Goal: Task Accomplishment & Management: Manage account settings

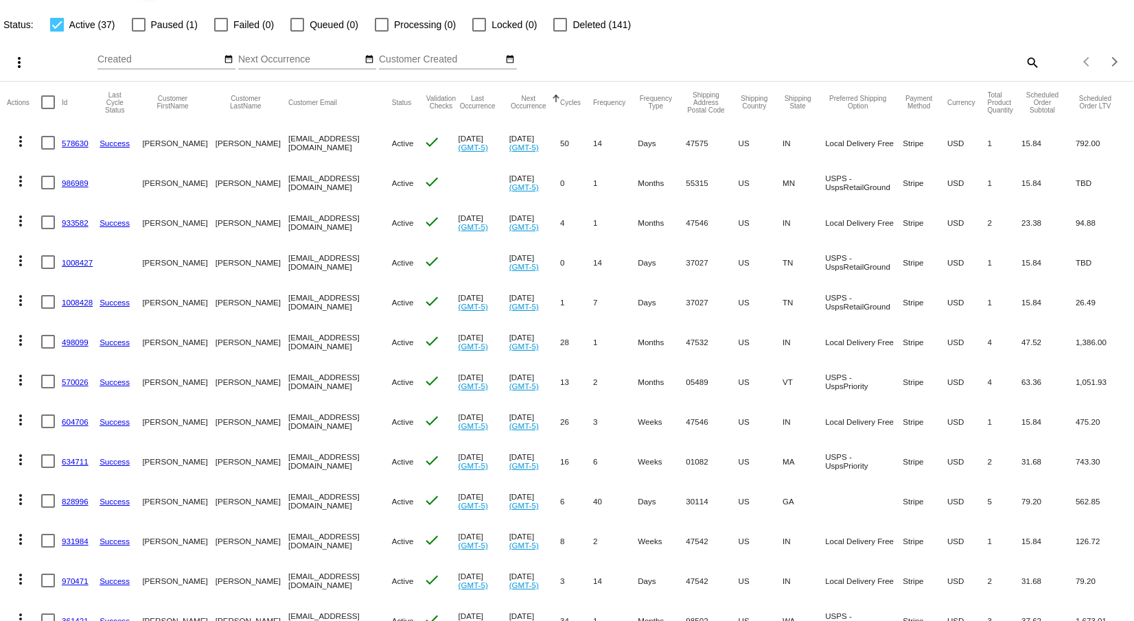
scroll to position [69, 0]
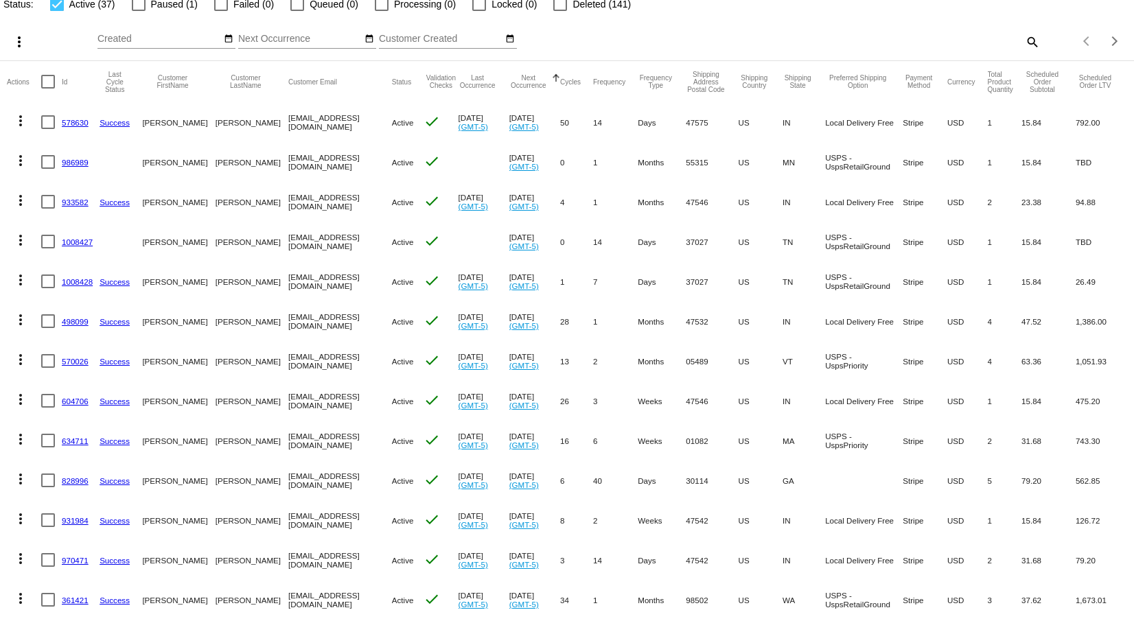
click at [1027, 36] on mat-icon "search" at bounding box center [1031, 41] width 16 height 21
click at [1027, 36] on input "Search" at bounding box center [898, 39] width 283 height 11
type input "ride"
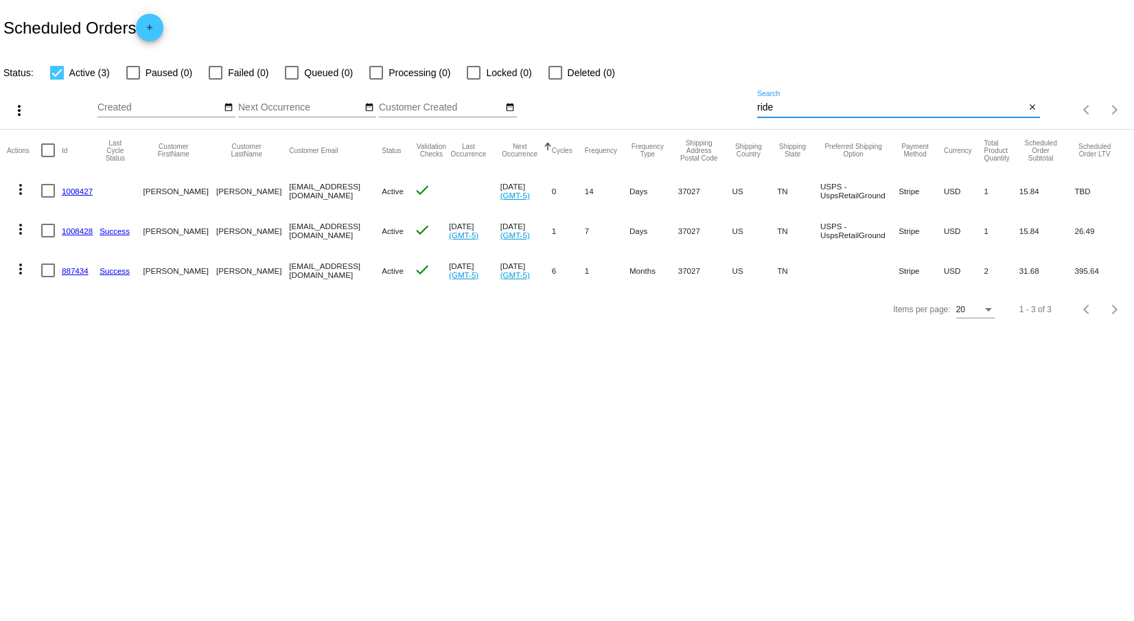
scroll to position [0, 0]
click at [19, 188] on mat-icon "more_vert" at bounding box center [20, 189] width 16 height 16
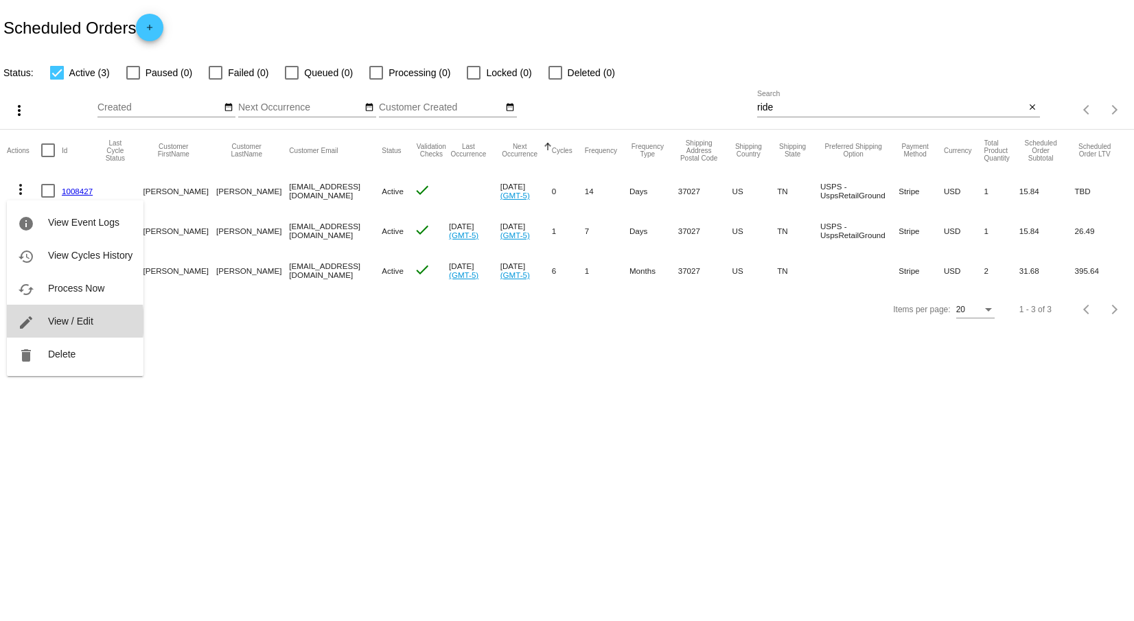
click at [47, 322] on button "edit View / Edit" at bounding box center [75, 321] width 137 height 33
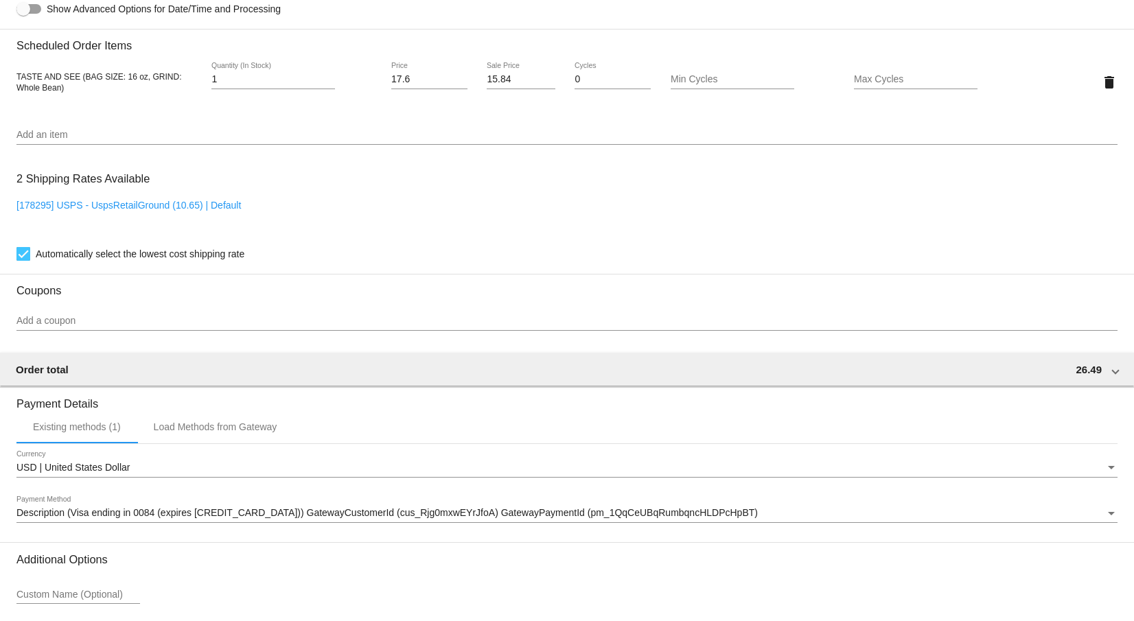
scroll to position [927, 0]
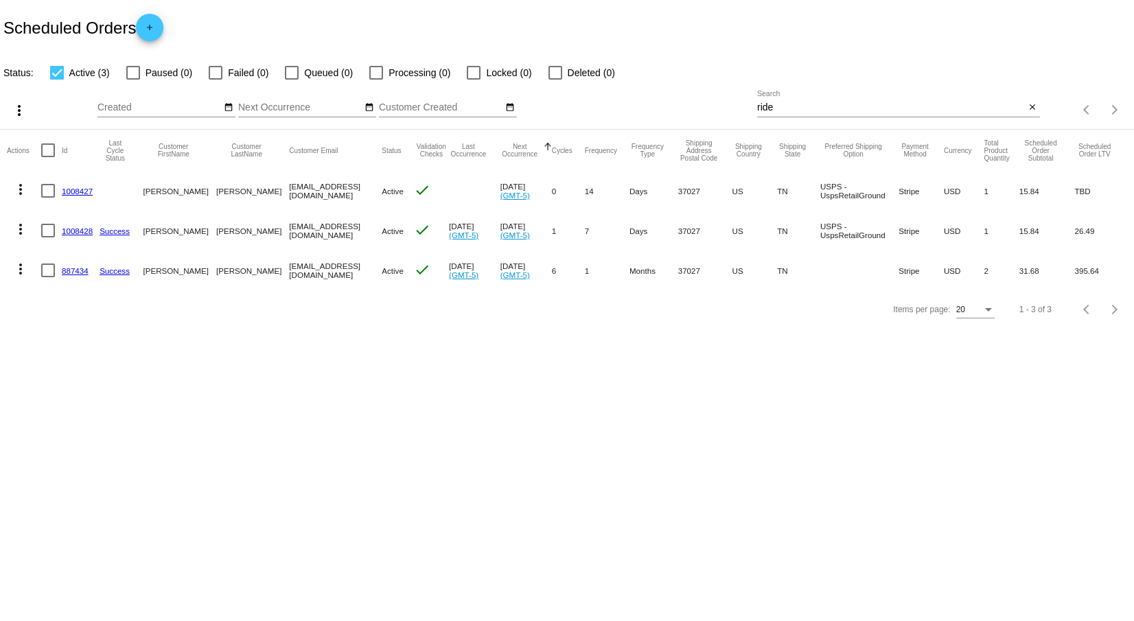
click at [16, 229] on mat-icon "more_vert" at bounding box center [20, 229] width 16 height 16
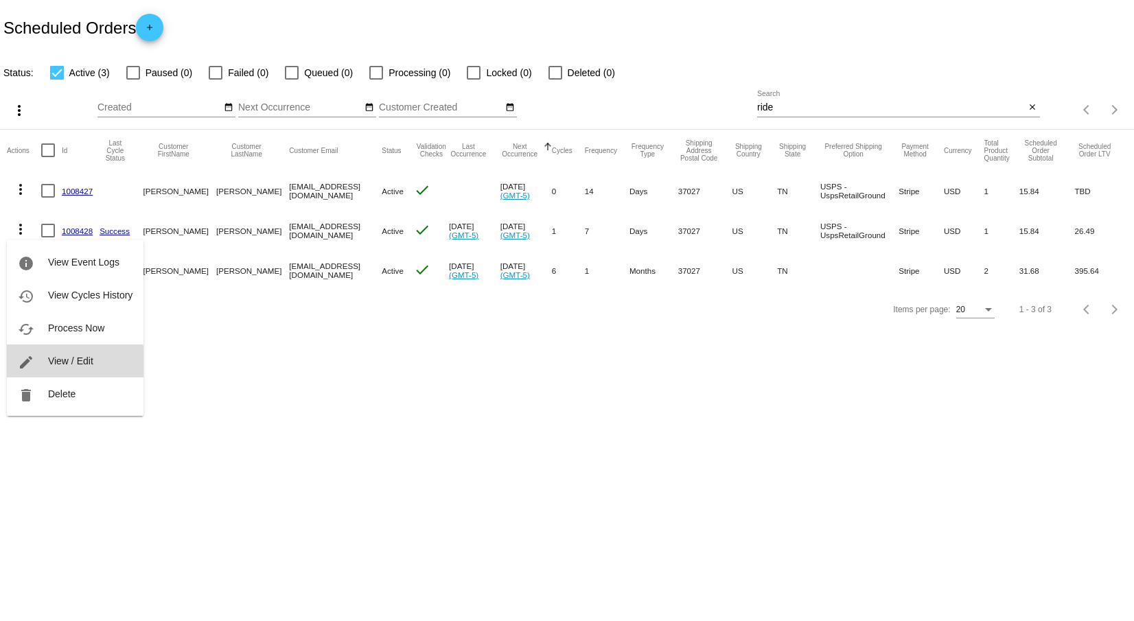
click at [60, 369] on button "edit View / Edit" at bounding box center [75, 361] width 137 height 33
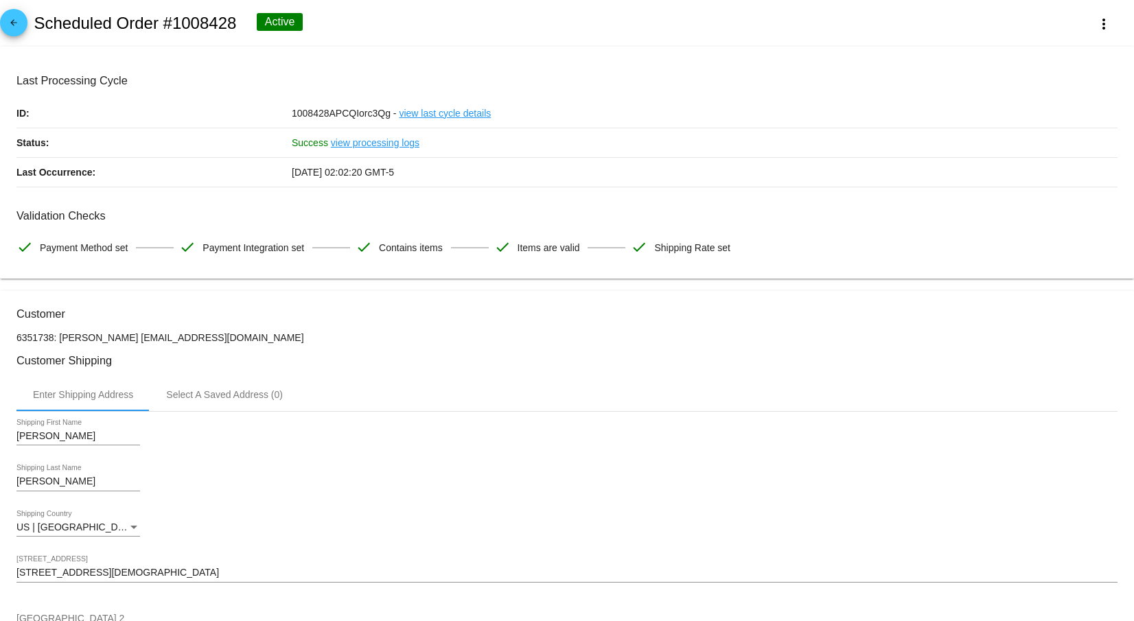
click at [16, 19] on mat-icon "arrow_back" at bounding box center [13, 26] width 16 height 16
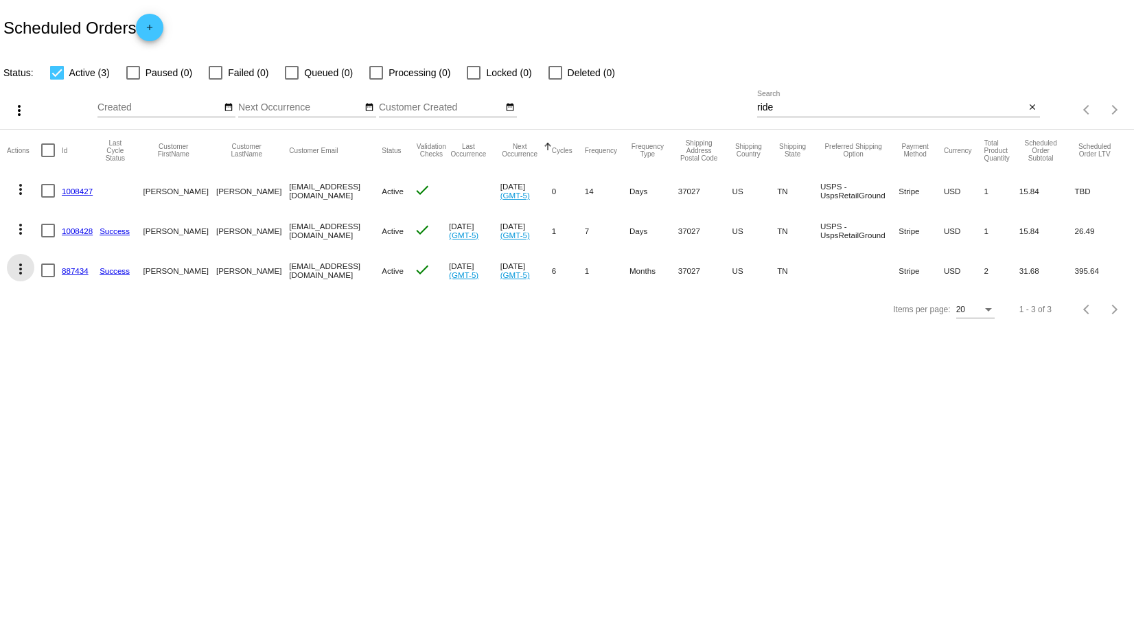
click at [16, 269] on mat-icon "more_vert" at bounding box center [20, 269] width 16 height 16
click at [48, 404] on span "View / Edit" at bounding box center [70, 400] width 45 height 11
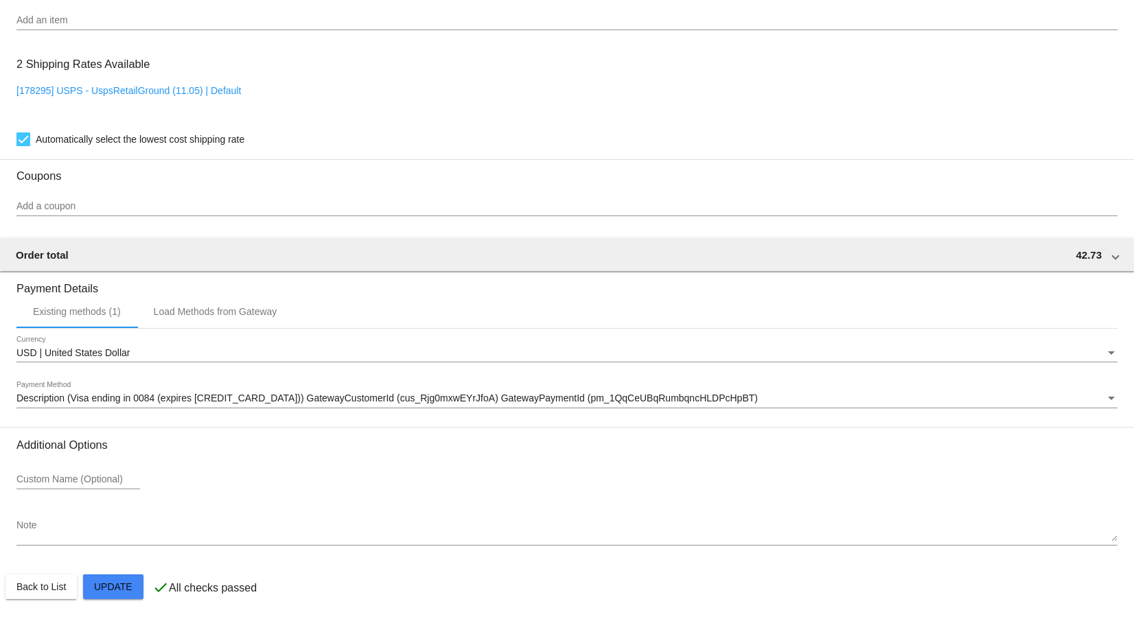
scroll to position [1052, 0]
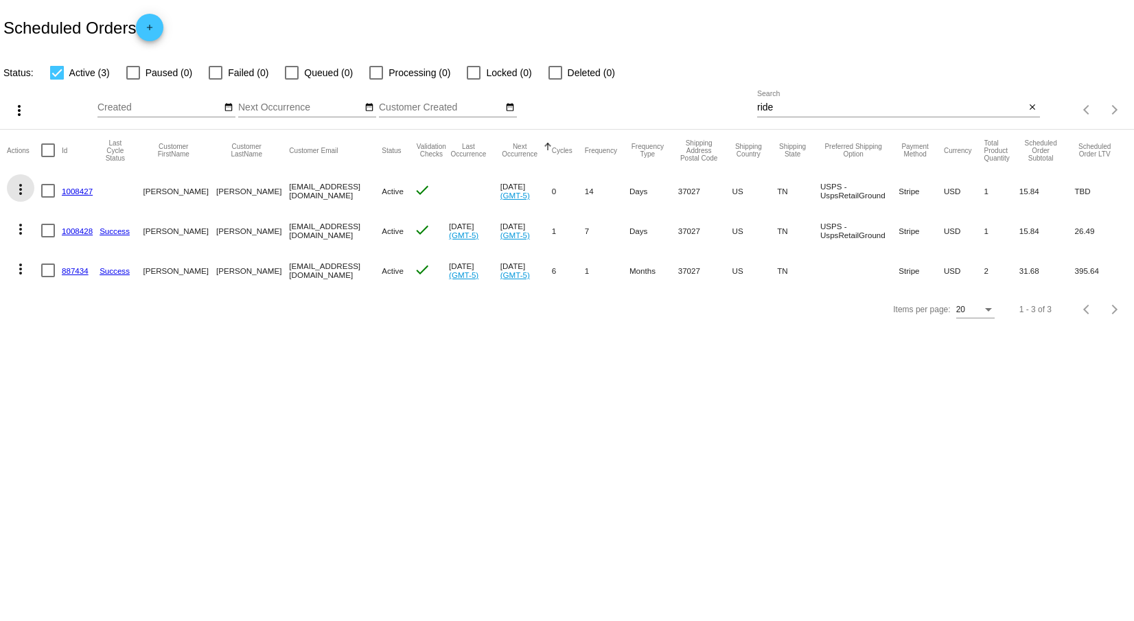
click at [19, 185] on mat-icon "more_vert" at bounding box center [20, 189] width 16 height 16
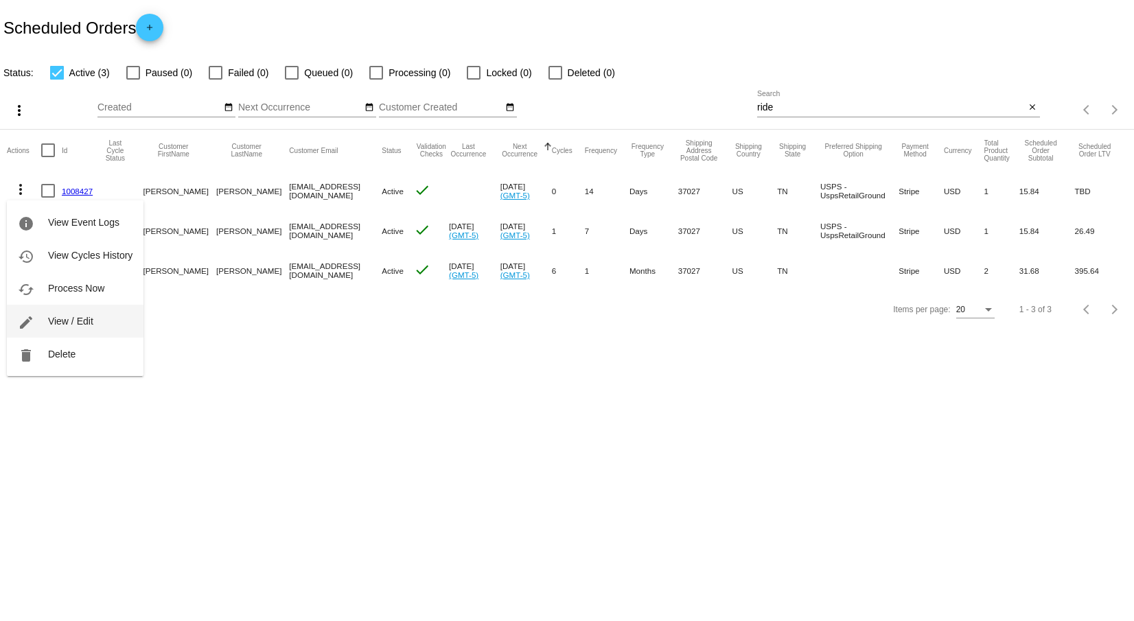
click at [84, 324] on span "View / Edit" at bounding box center [70, 321] width 45 height 11
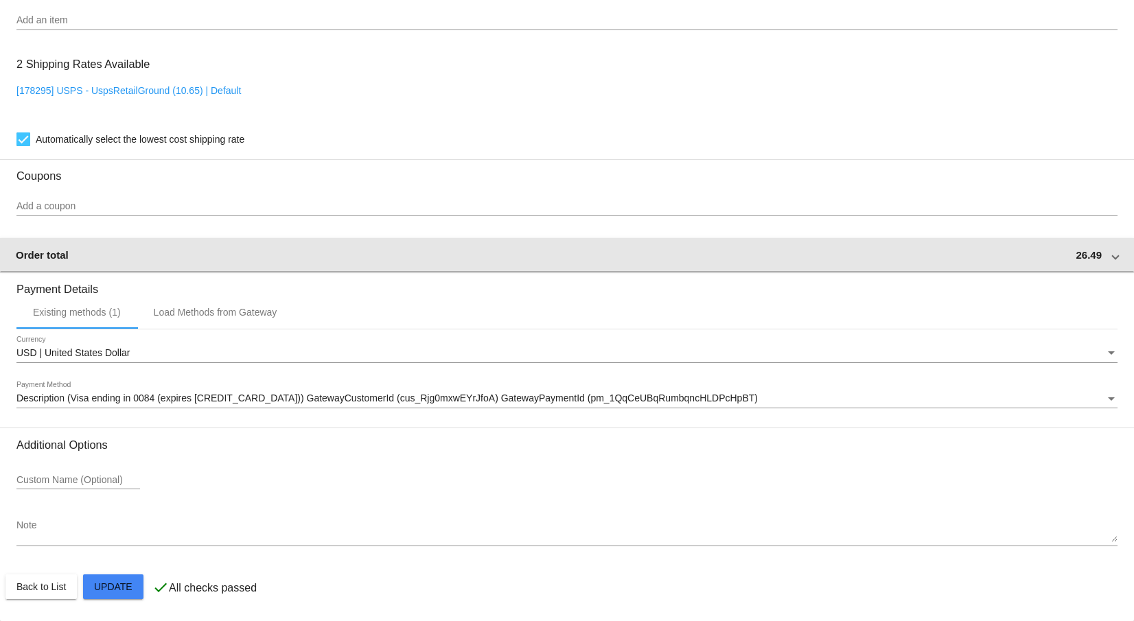
scroll to position [927, 0]
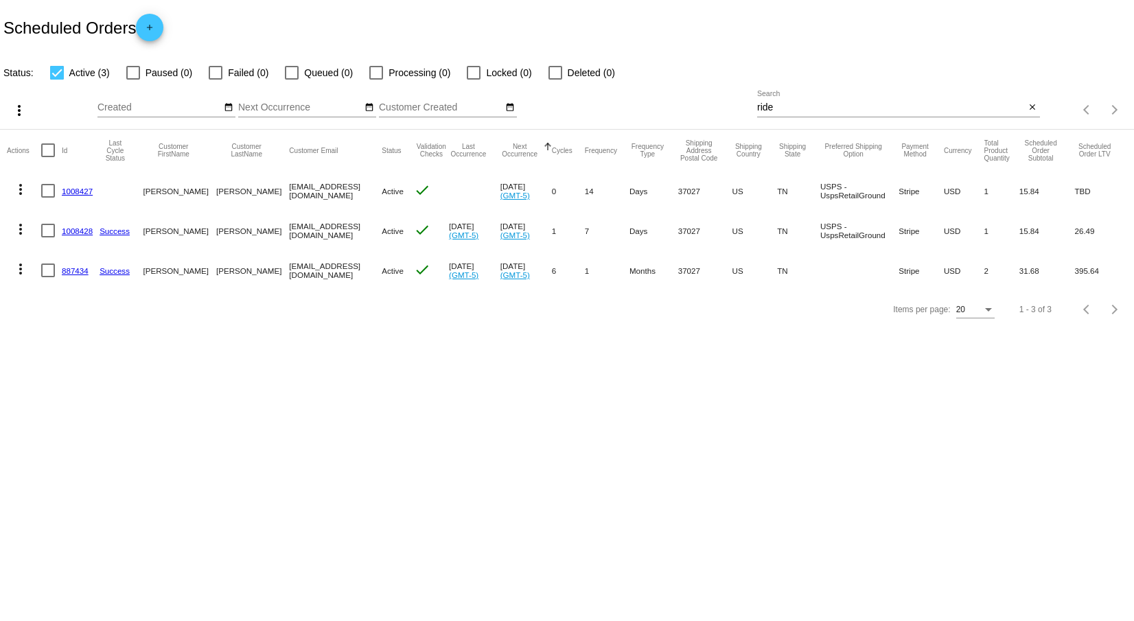
click at [20, 224] on mat-icon "more_vert" at bounding box center [20, 229] width 16 height 16
click at [60, 364] on span "View / Edit" at bounding box center [70, 361] width 45 height 11
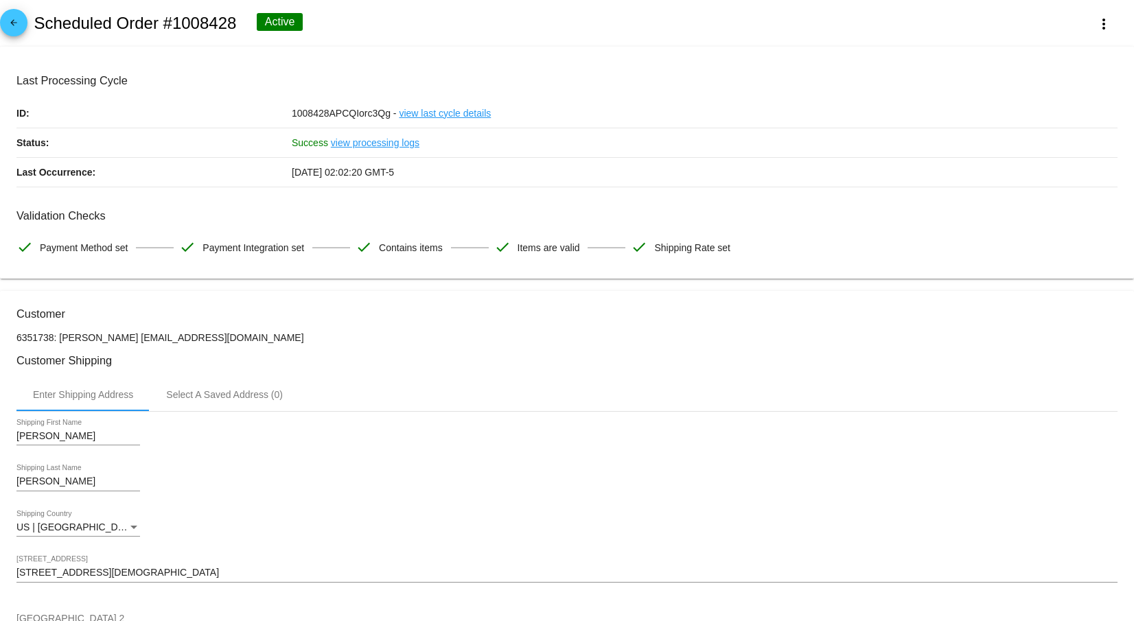
click at [10, 18] on span "arrow_back" at bounding box center [13, 26] width 16 height 34
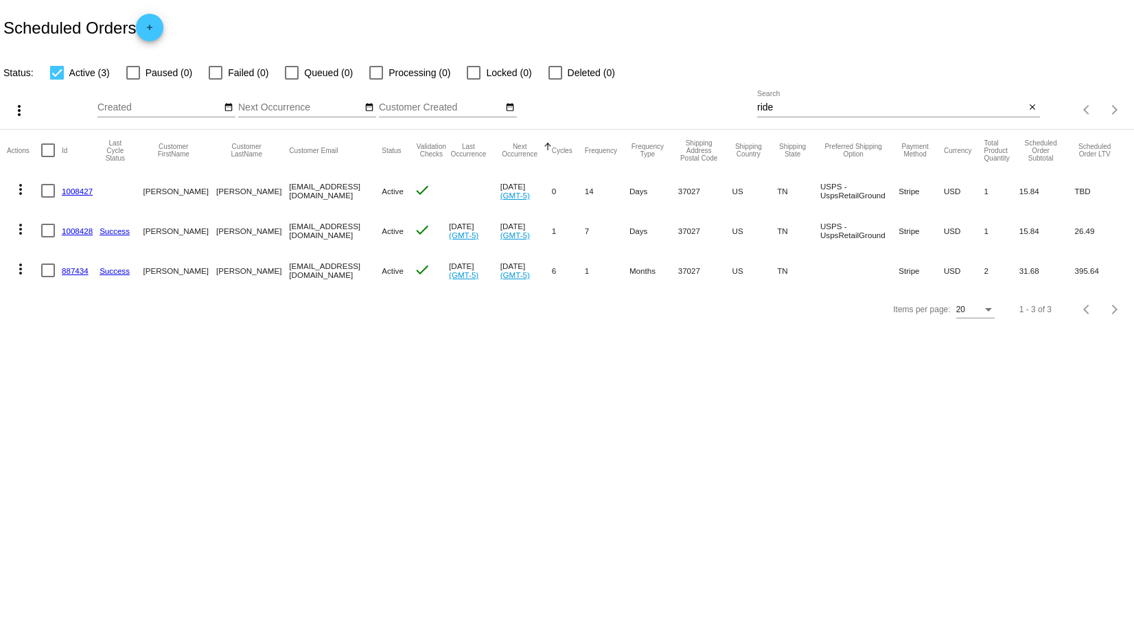
click at [19, 270] on mat-icon "more_vert" at bounding box center [20, 269] width 16 height 16
click at [62, 406] on span "View / Edit" at bounding box center [70, 400] width 45 height 11
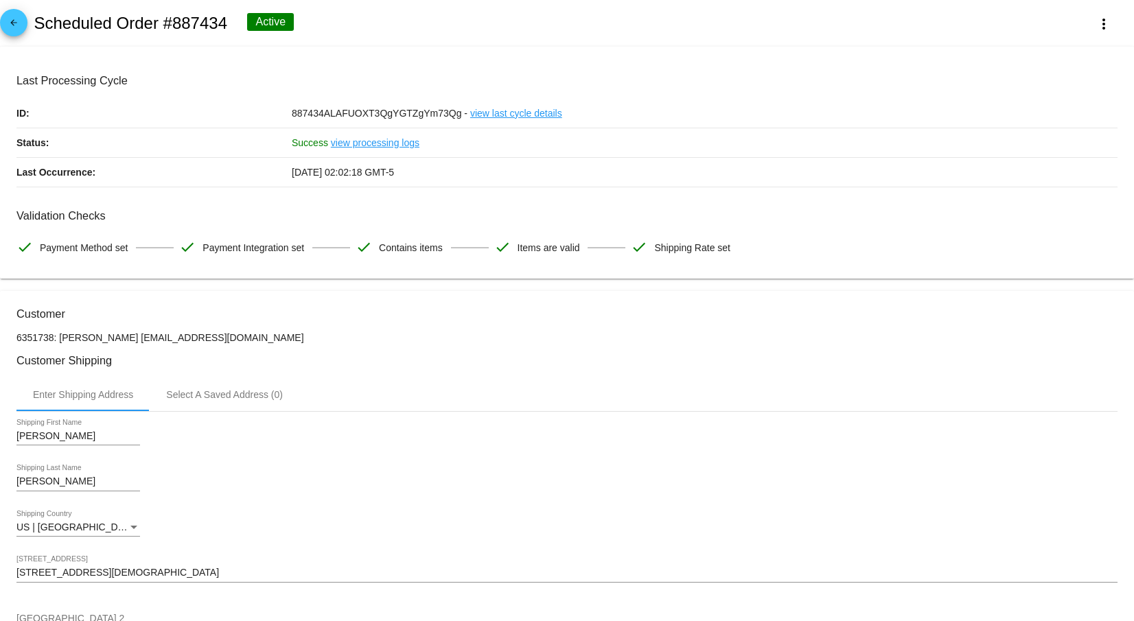
click at [13, 23] on mat-icon "arrow_back" at bounding box center [13, 26] width 16 height 16
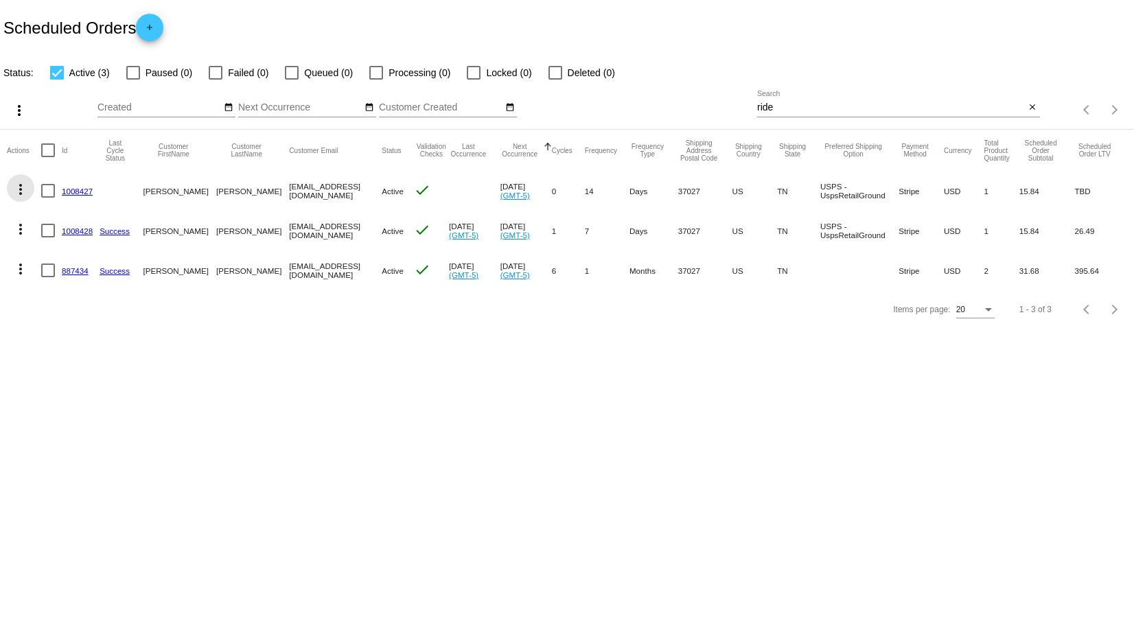
click at [21, 187] on mat-icon "more_vert" at bounding box center [20, 189] width 16 height 16
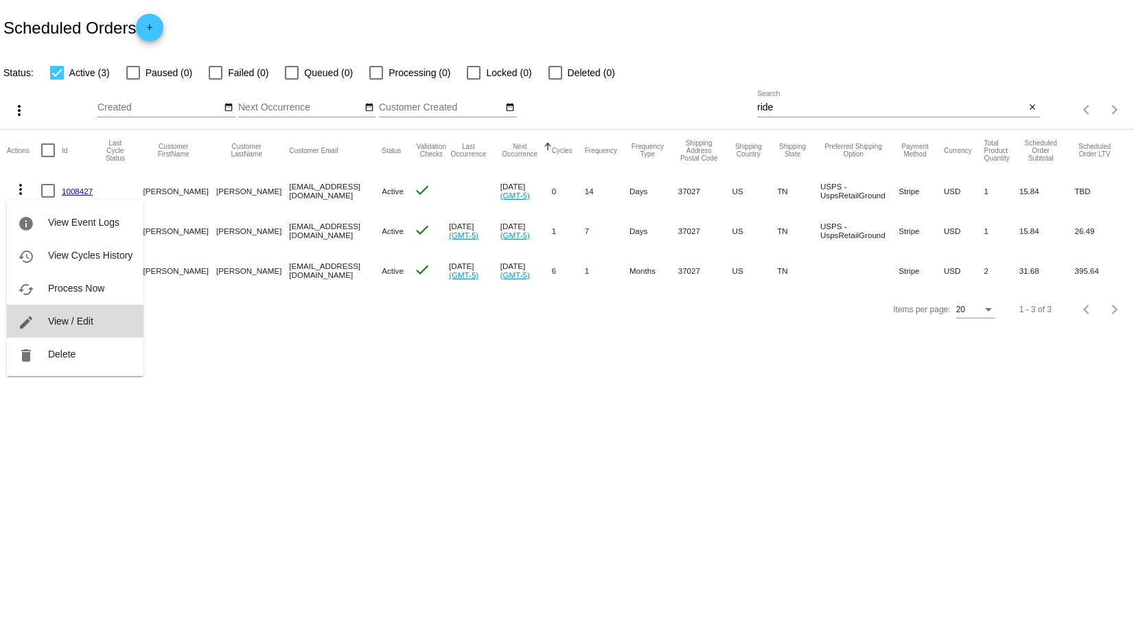
click at [67, 317] on span "View / Edit" at bounding box center [70, 321] width 45 height 11
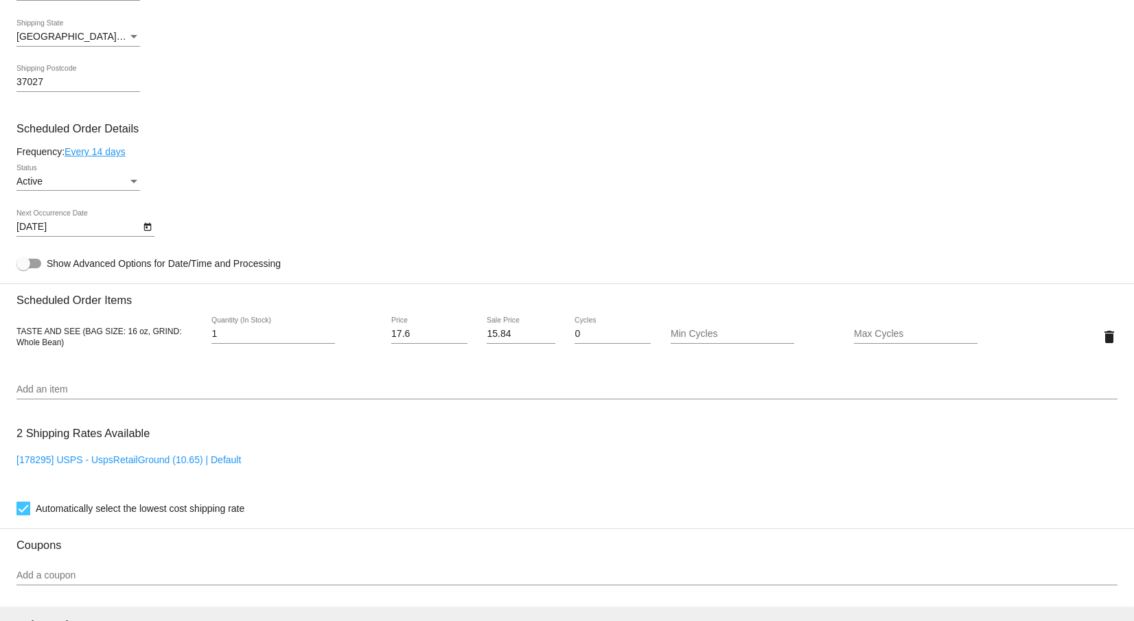
scroll to position [686, 0]
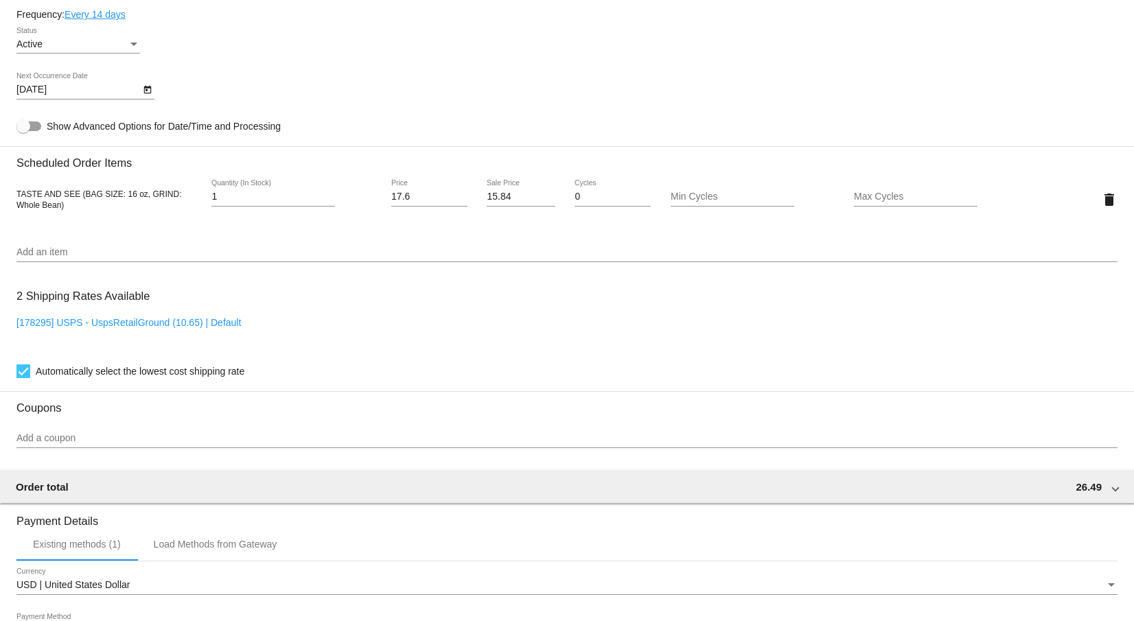
click at [79, 255] on input "Add an item" at bounding box center [566, 252] width 1101 height 11
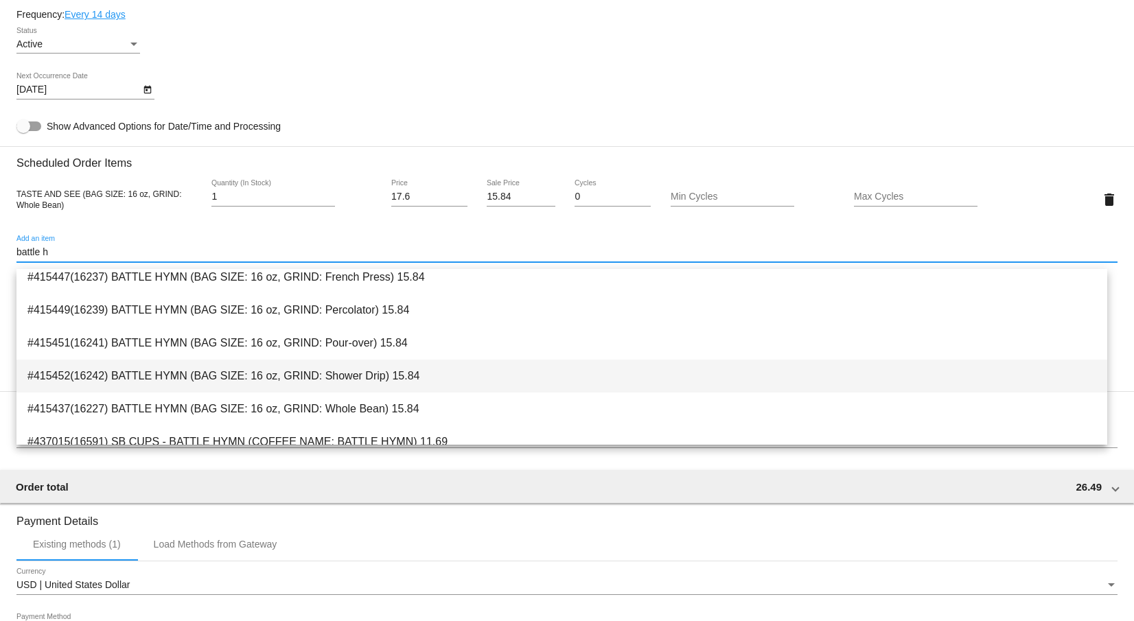
scroll to position [450, 0]
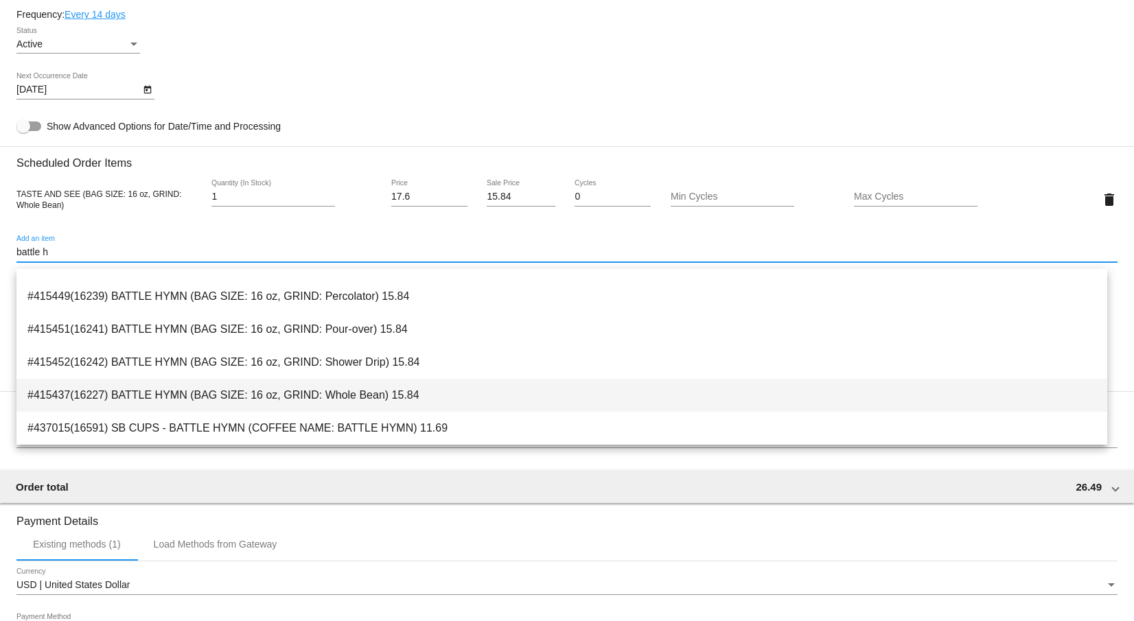
type input "battle h"
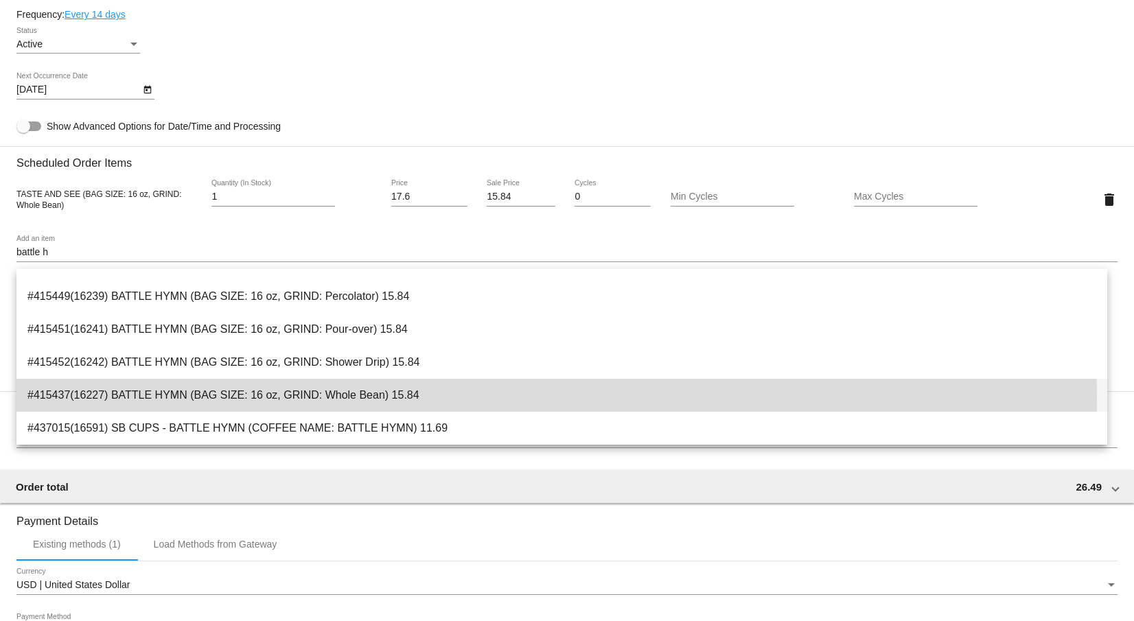
click at [200, 398] on span "#415437(16227) BATTLE HYMN (BAG SIZE: 16 oz, GRIND: Whole Bean) 15.84" at bounding box center [561, 395] width 1069 height 33
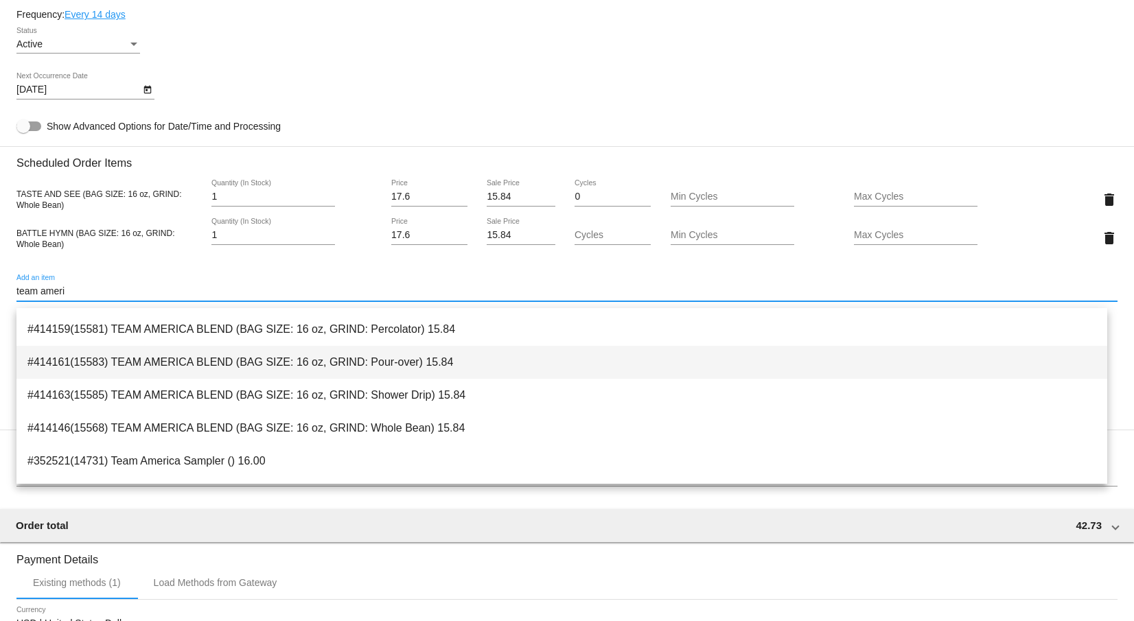
scroll to position [480, 0]
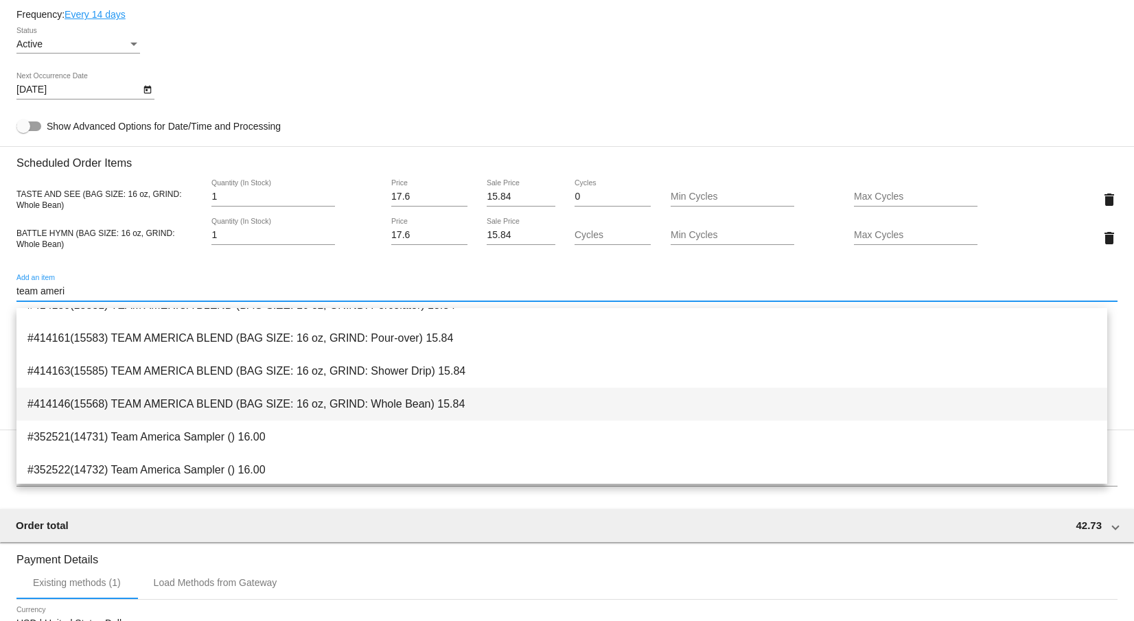
type input "team ameri"
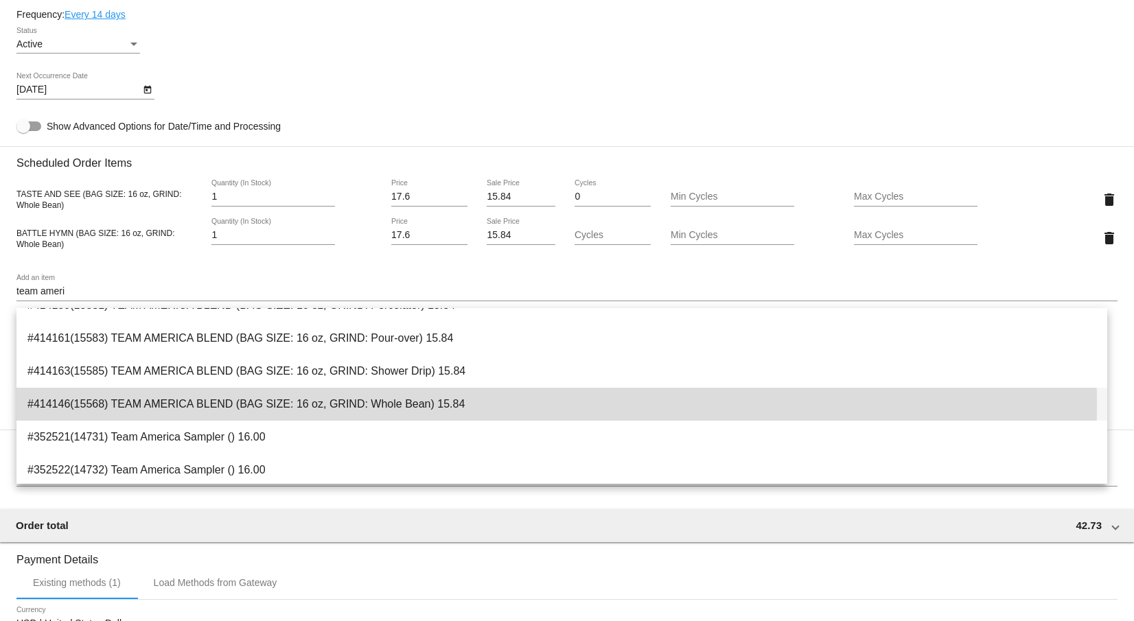
click at [366, 405] on span "#414146(15568) TEAM AMERICA BLEND (BAG SIZE: 16 oz, GRIND: Whole Bean) 15.84" at bounding box center [561, 404] width 1069 height 33
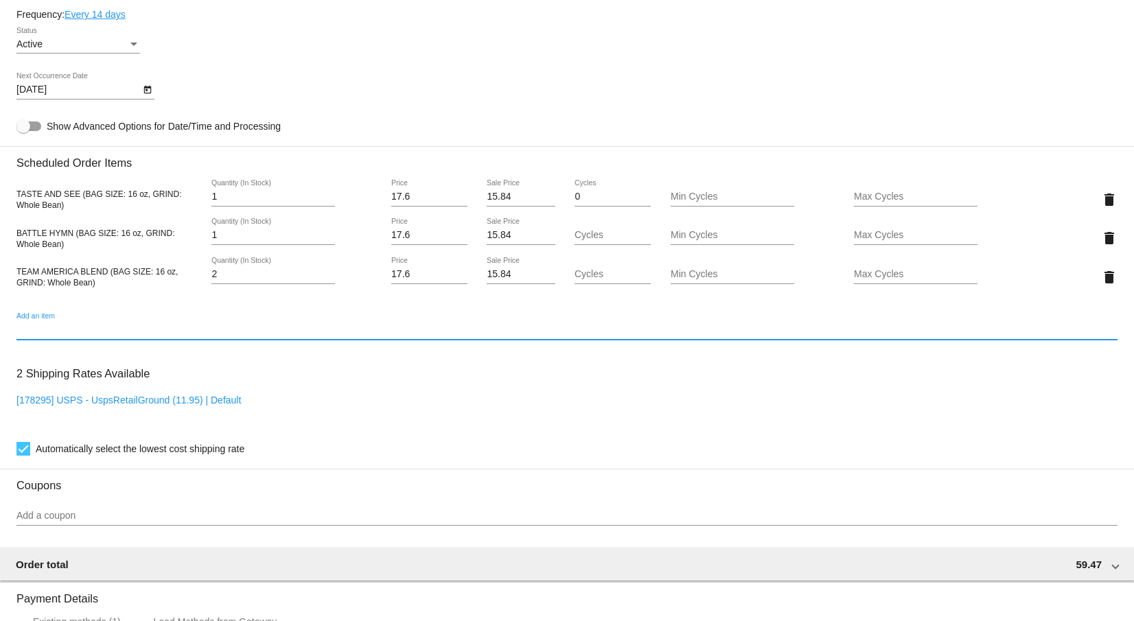
type input "2"
click at [327, 279] on input "2" at bounding box center [273, 274] width 124 height 11
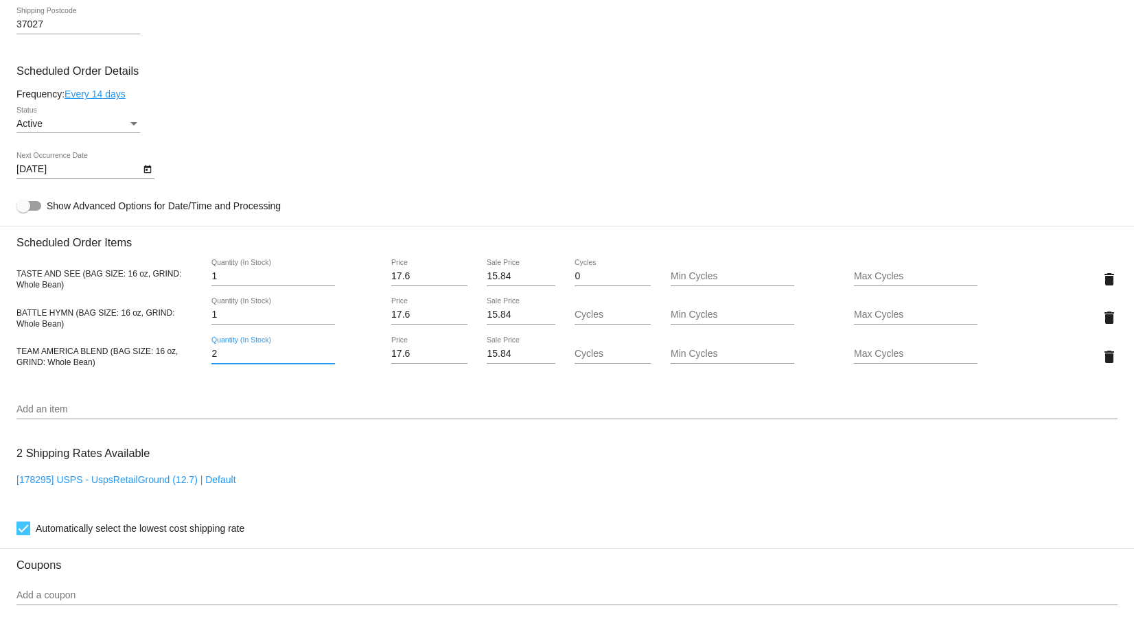
scroll to position [549, 0]
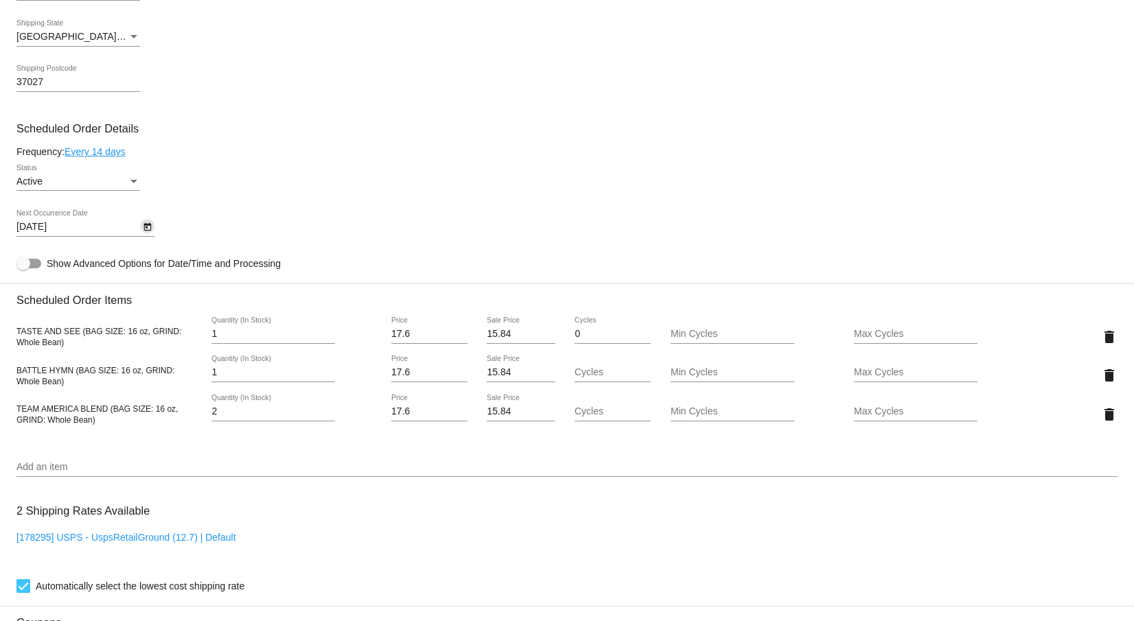
click at [148, 231] on icon "Open calendar" at bounding box center [147, 227] width 8 height 8
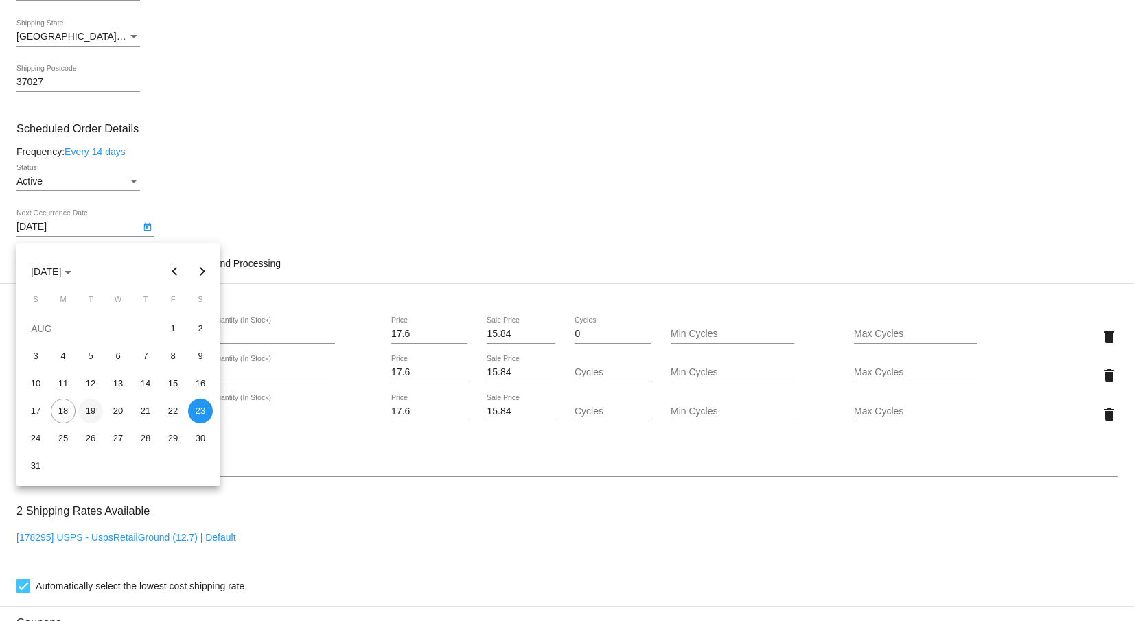
click at [87, 410] on div "19" at bounding box center [90, 411] width 25 height 25
type input "[DATE]"
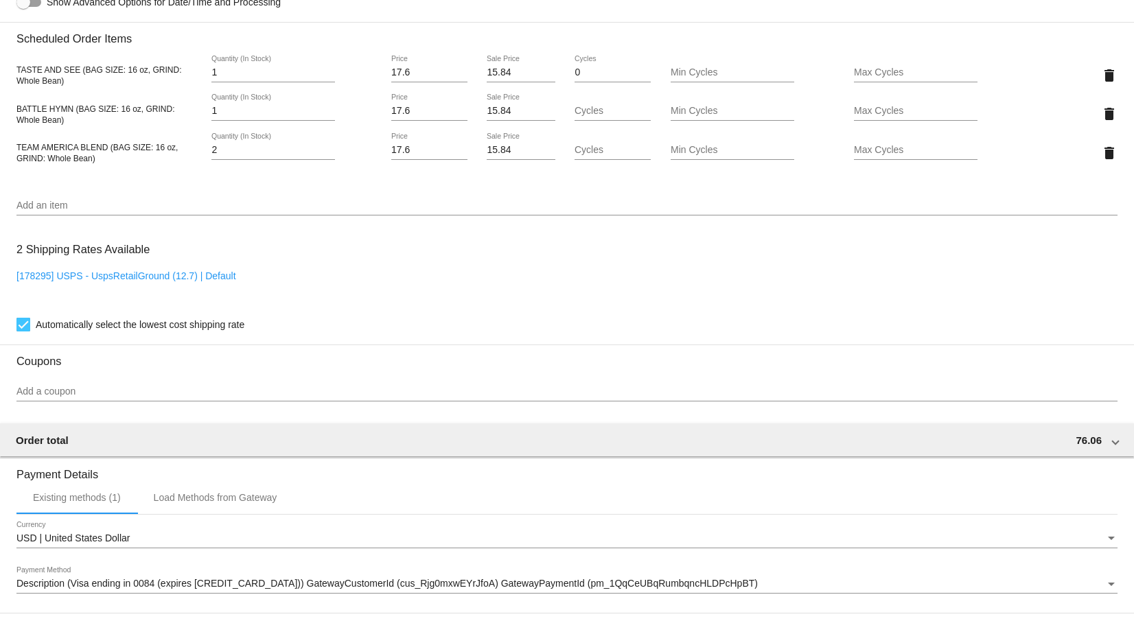
scroll to position [1005, 0]
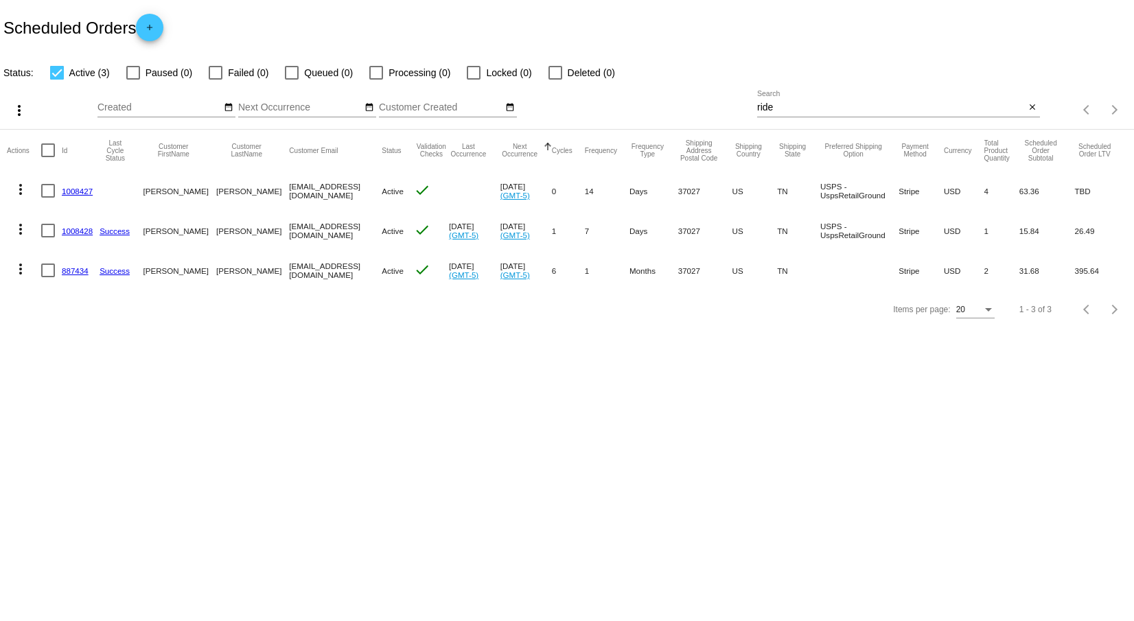
click at [16, 228] on mat-icon "more_vert" at bounding box center [20, 229] width 16 height 16
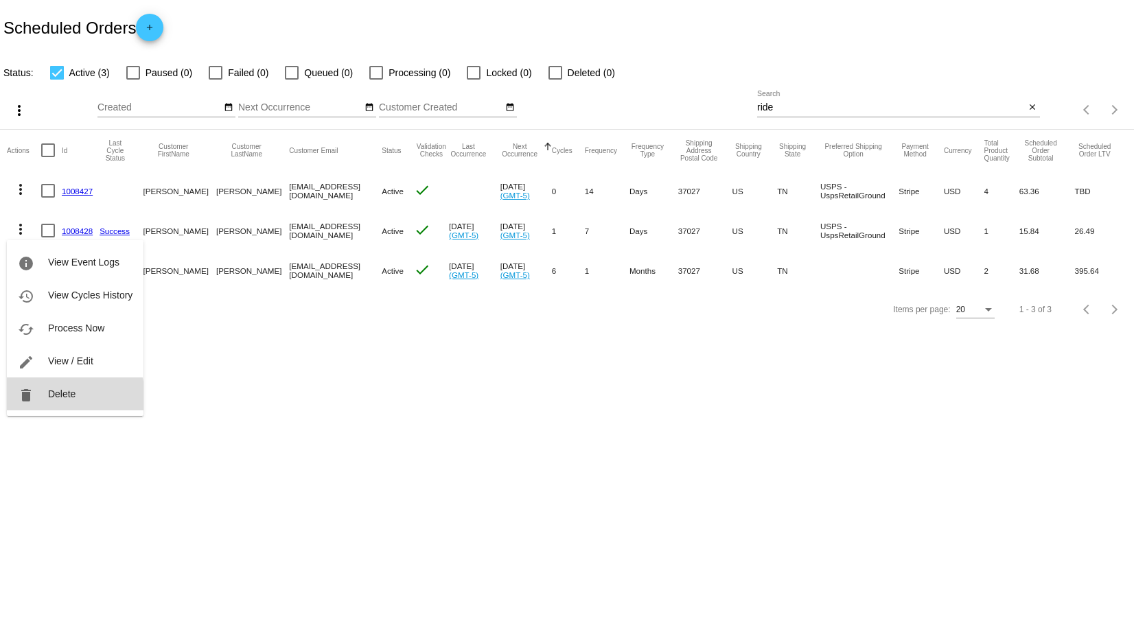
click at [64, 397] on span "Delete" at bounding box center [61, 393] width 27 height 11
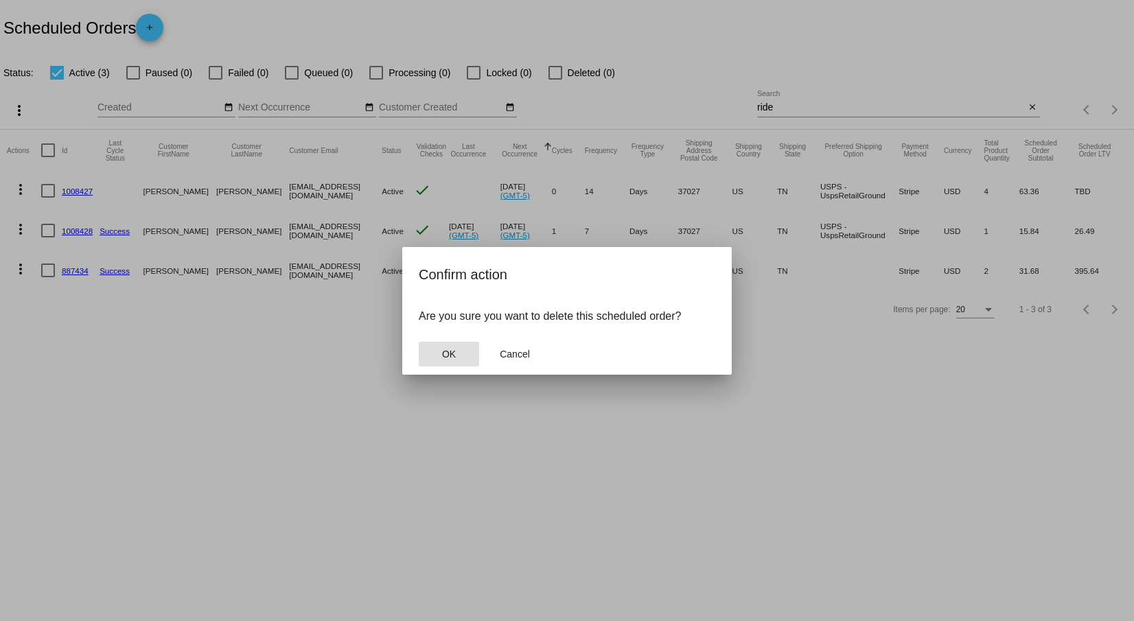
click at [447, 356] on span "OK" at bounding box center [449, 354] width 14 height 11
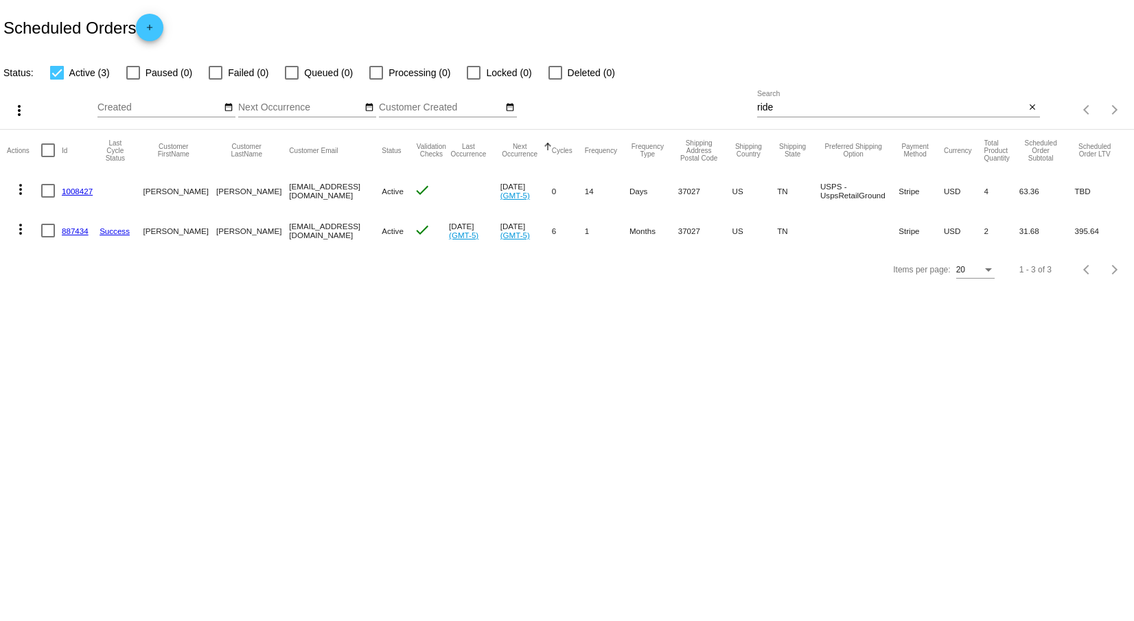
click at [16, 223] on mat-icon "more_vert" at bounding box center [20, 229] width 16 height 16
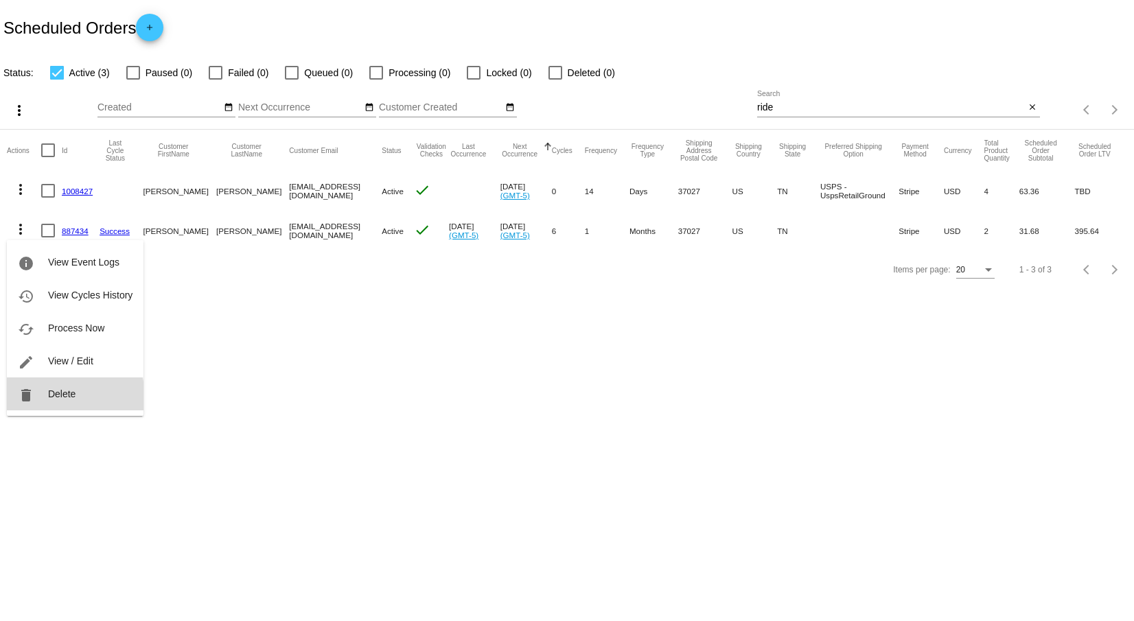
click at [62, 397] on span "Delete" at bounding box center [61, 393] width 27 height 11
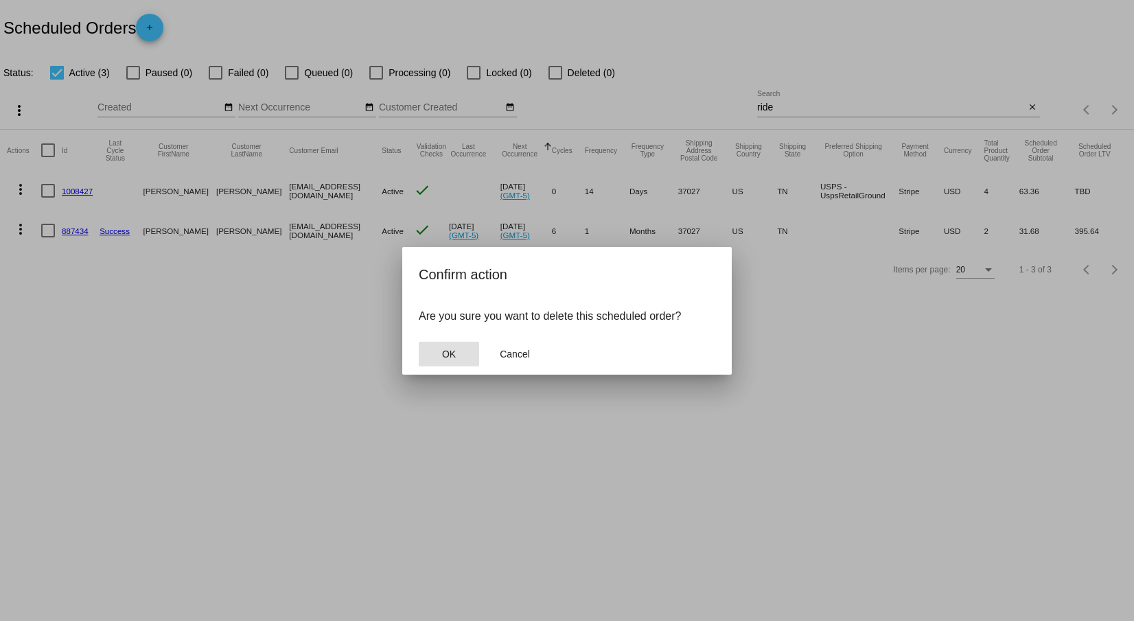
click at [465, 354] on button "OK" at bounding box center [449, 354] width 60 height 25
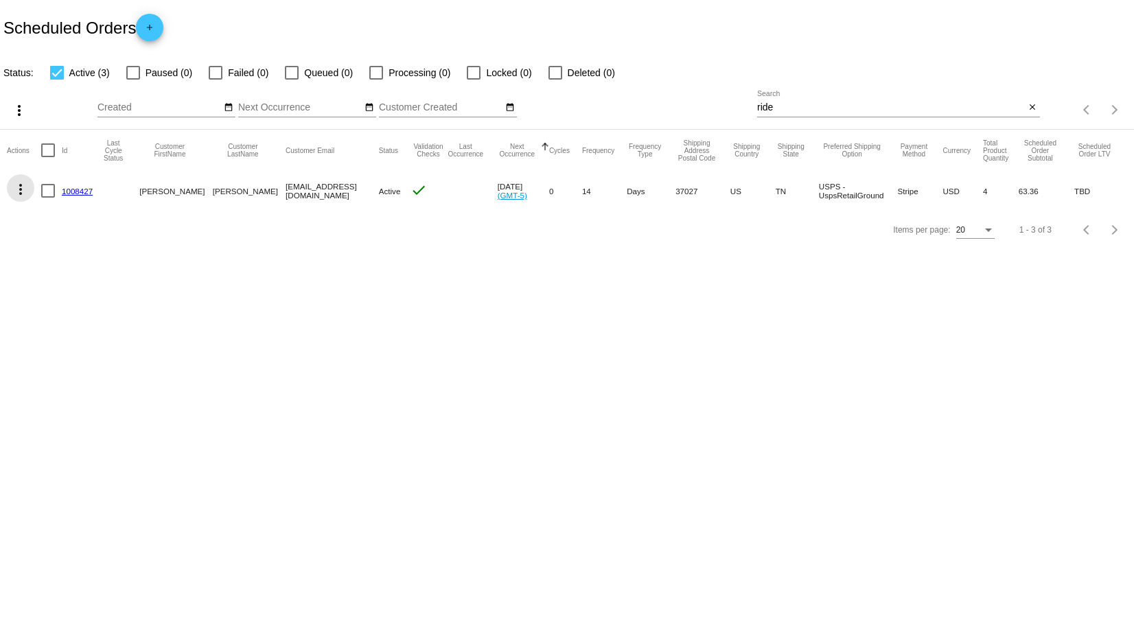
click at [19, 189] on mat-icon "more_vert" at bounding box center [20, 189] width 16 height 16
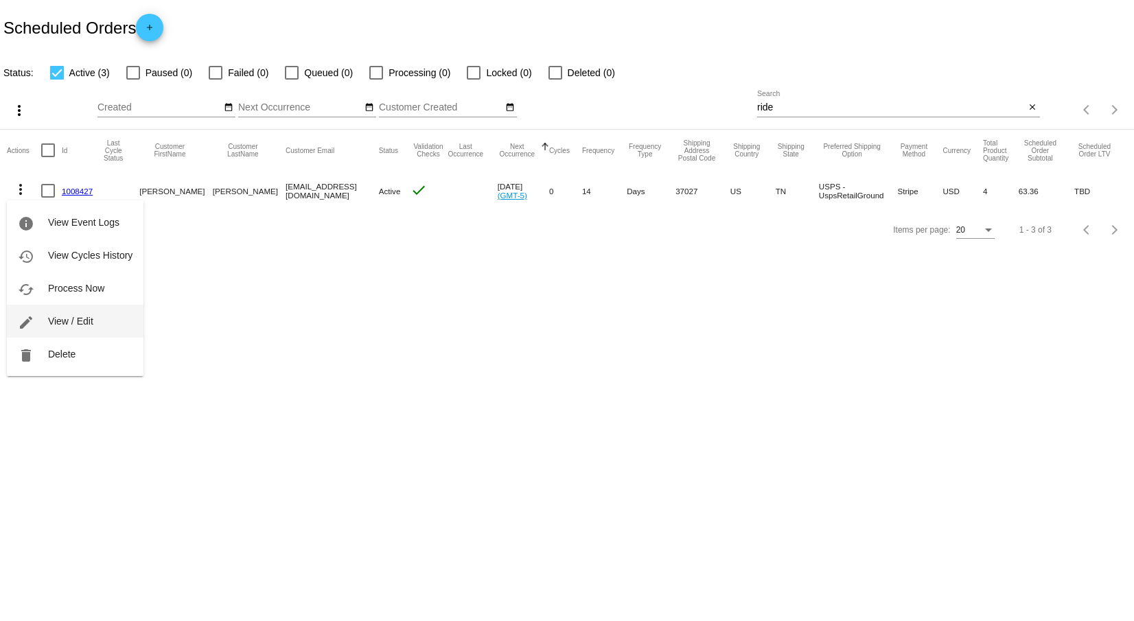
click at [84, 319] on span "View / Edit" at bounding box center [70, 321] width 45 height 11
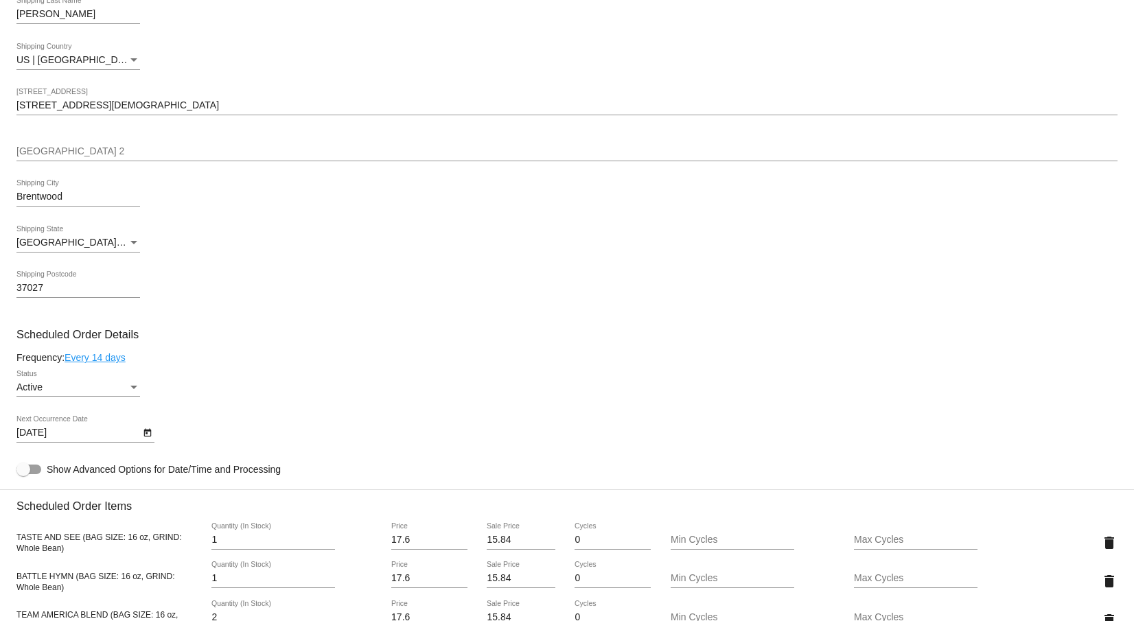
scroll to position [480, 0]
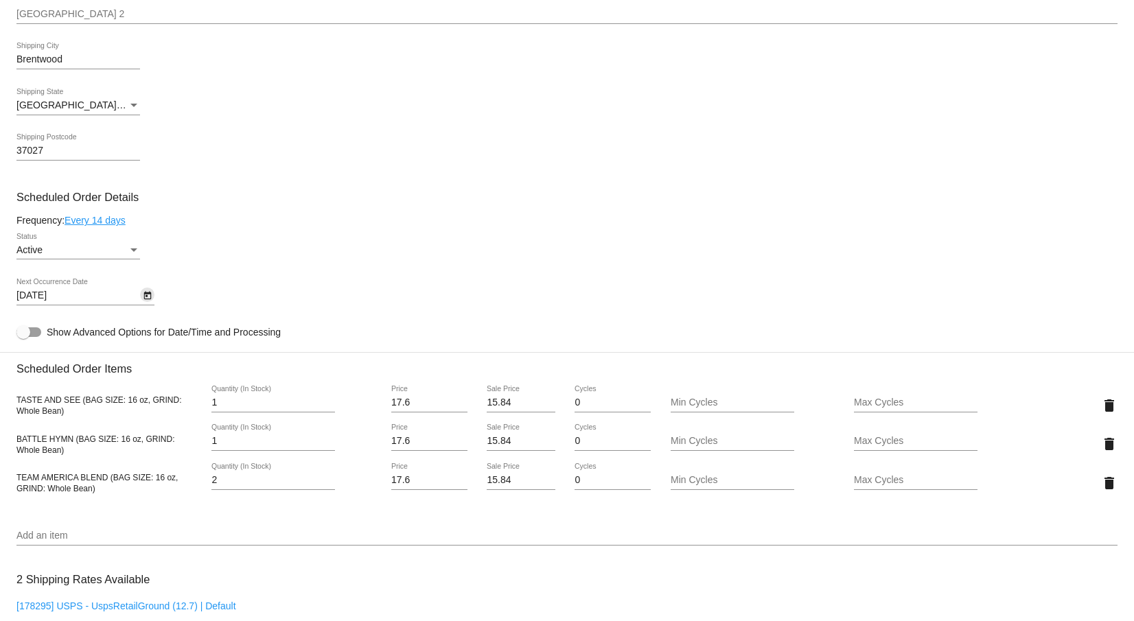
click at [148, 302] on icon "Open calendar" at bounding box center [148, 296] width 10 height 16
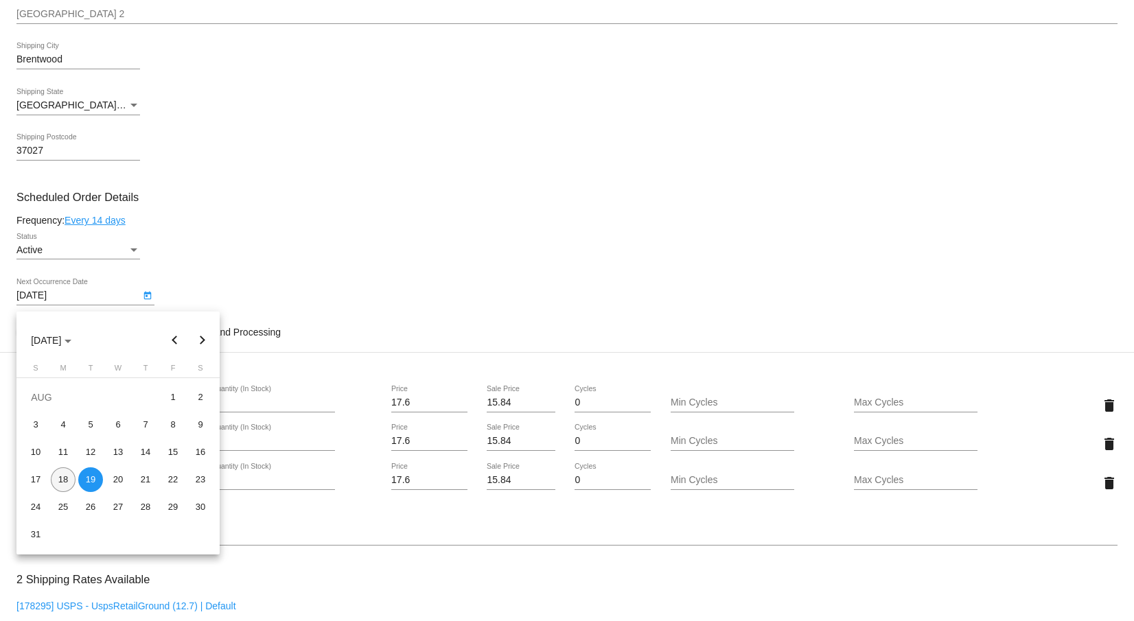
click at [64, 482] on div "18" at bounding box center [63, 479] width 25 height 25
type input "[DATE]"
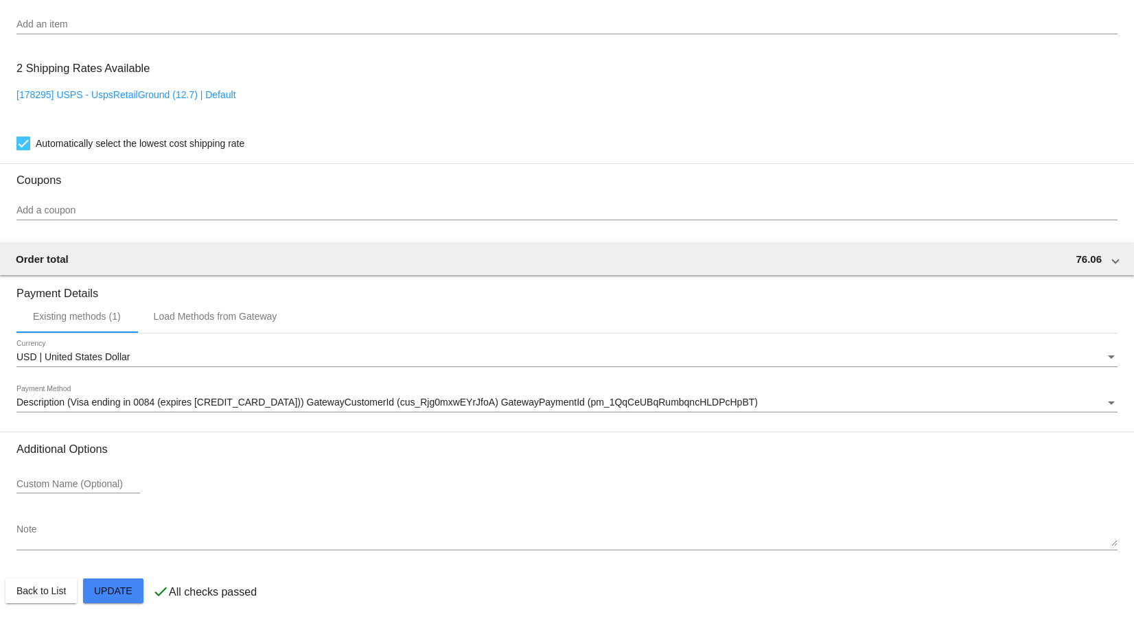
scroll to position [1005, 0]
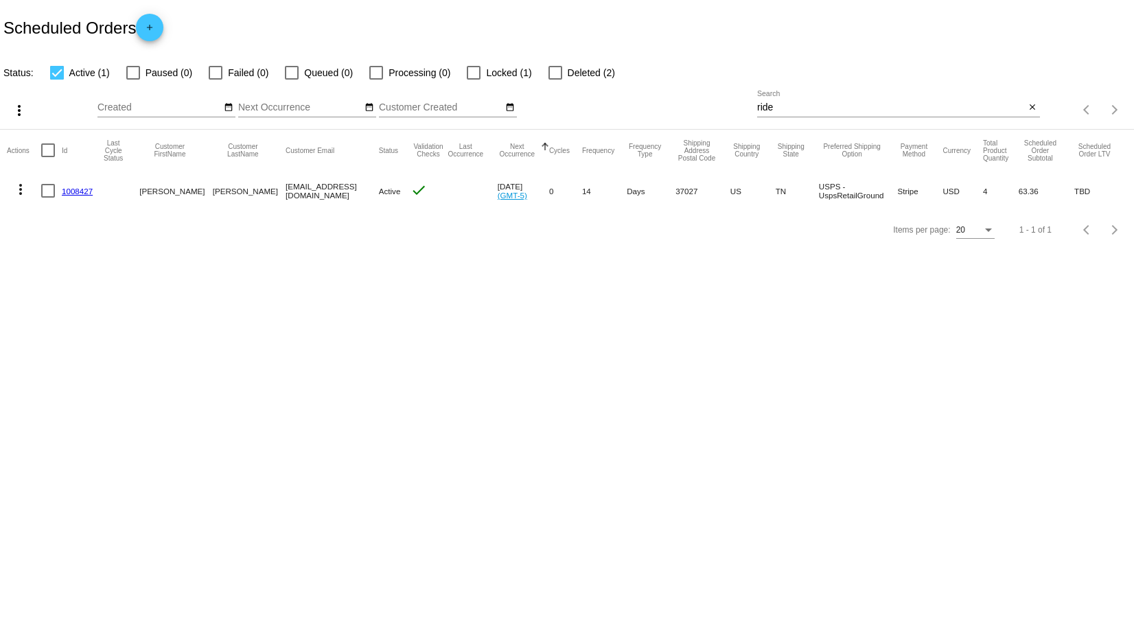
click at [23, 187] on mat-icon "more_vert" at bounding box center [20, 189] width 16 height 16
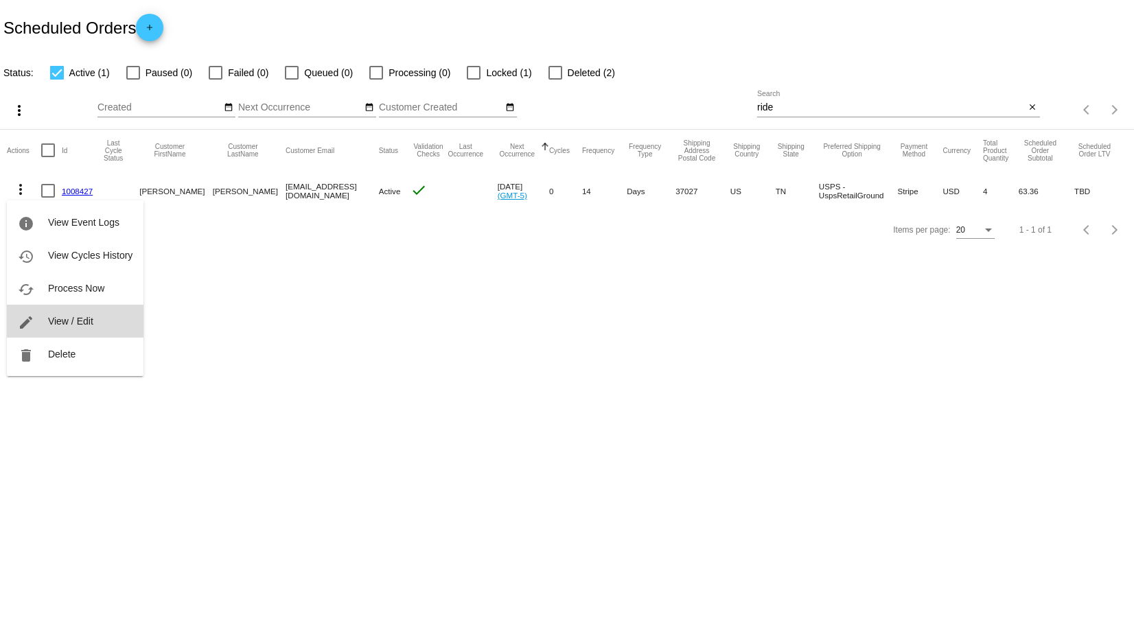
click at [95, 317] on button "edit View / Edit" at bounding box center [75, 321] width 137 height 33
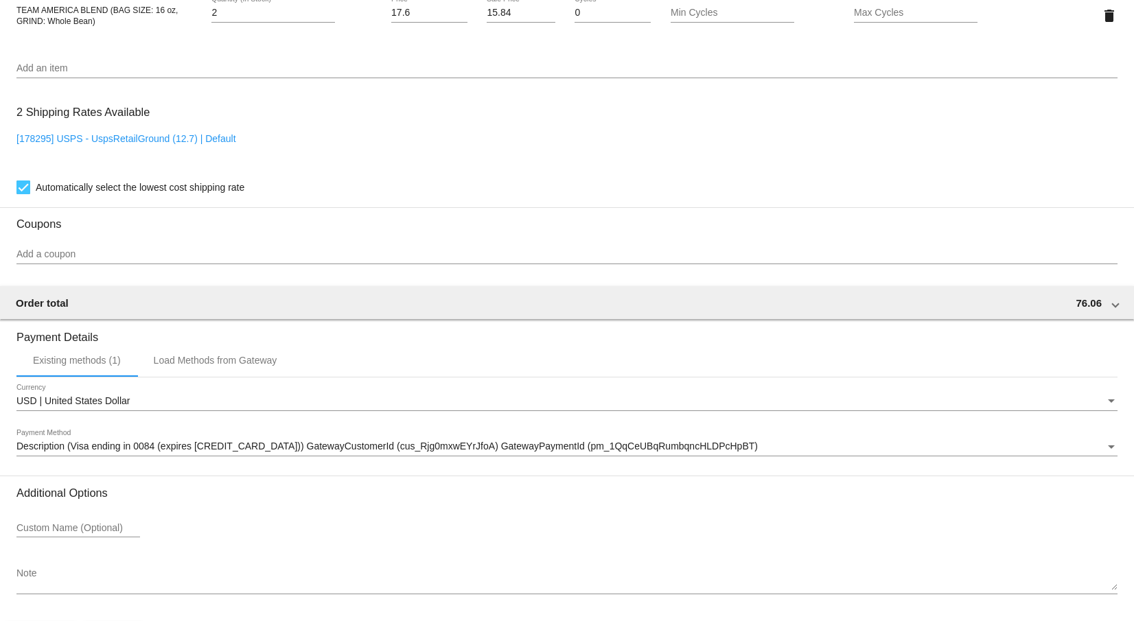
scroll to position [1005, 0]
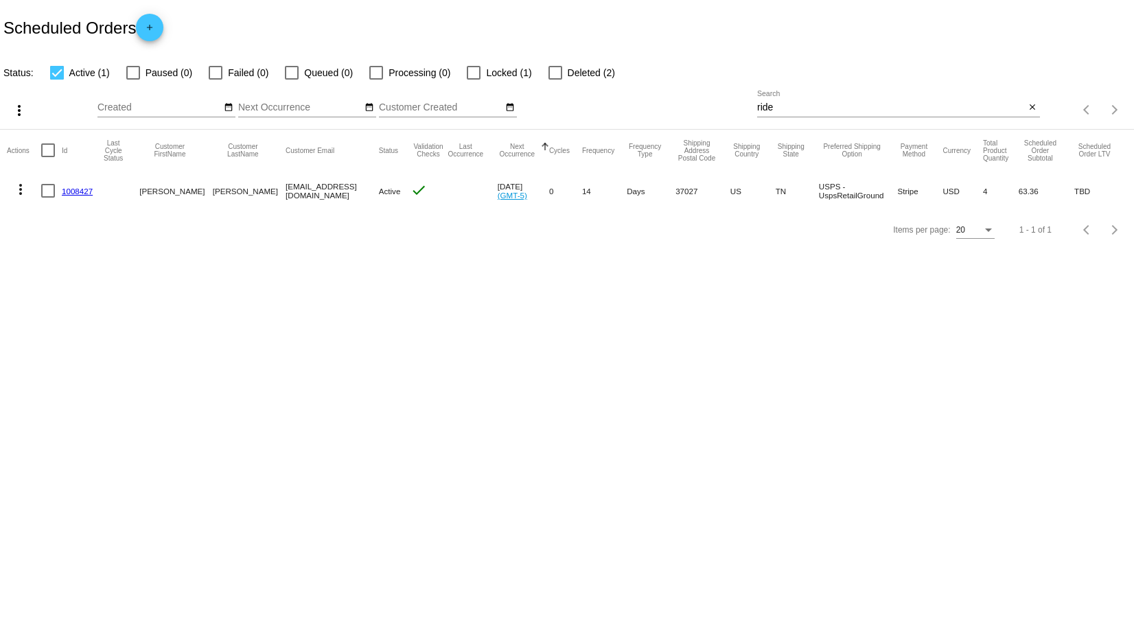
click at [20, 191] on mat-icon "more_vert" at bounding box center [20, 189] width 16 height 16
click at [47, 288] on button "cached Process Now" at bounding box center [75, 288] width 137 height 33
click at [1033, 106] on mat-icon "close" at bounding box center [1032, 107] width 10 height 11
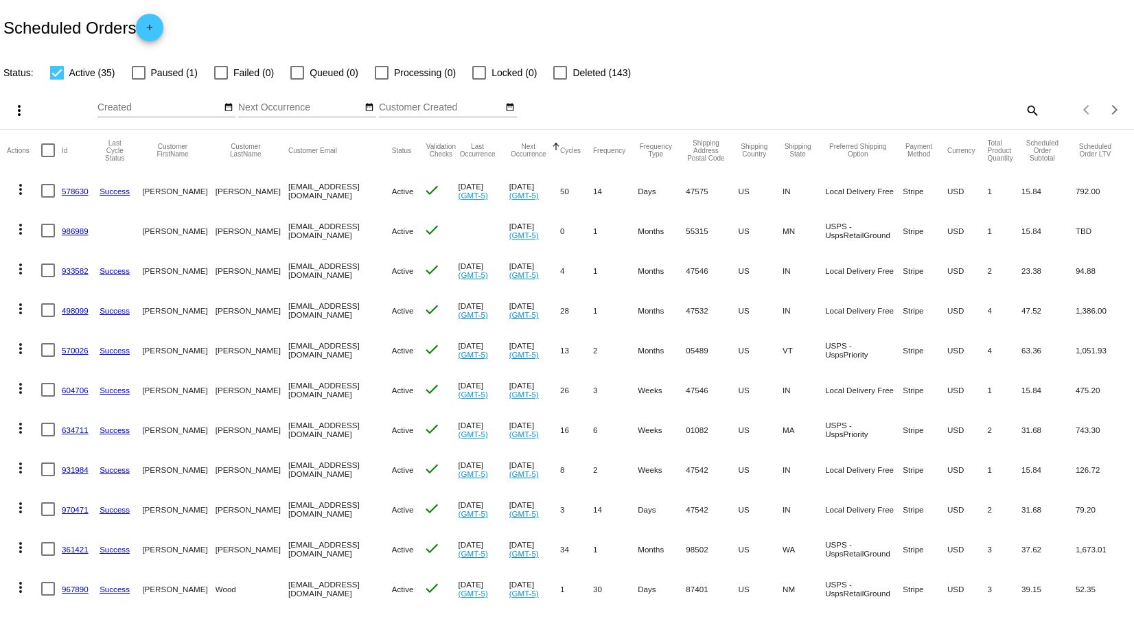
click at [19, 229] on mat-icon "more_vert" at bounding box center [20, 229] width 16 height 16
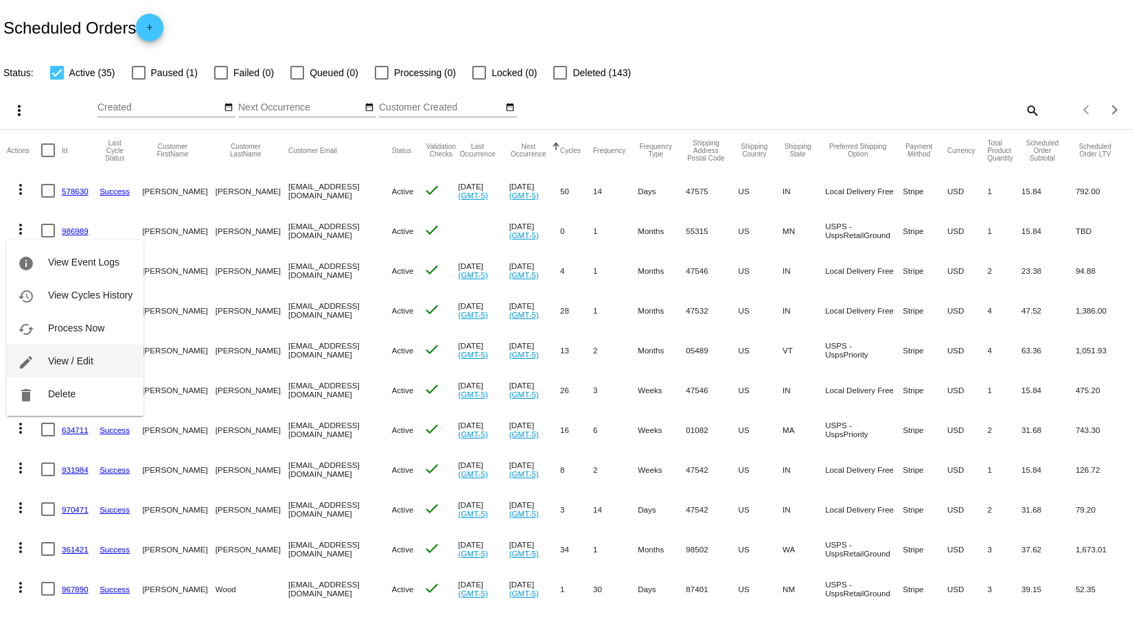
click at [53, 362] on span "View / Edit" at bounding box center [70, 361] width 45 height 11
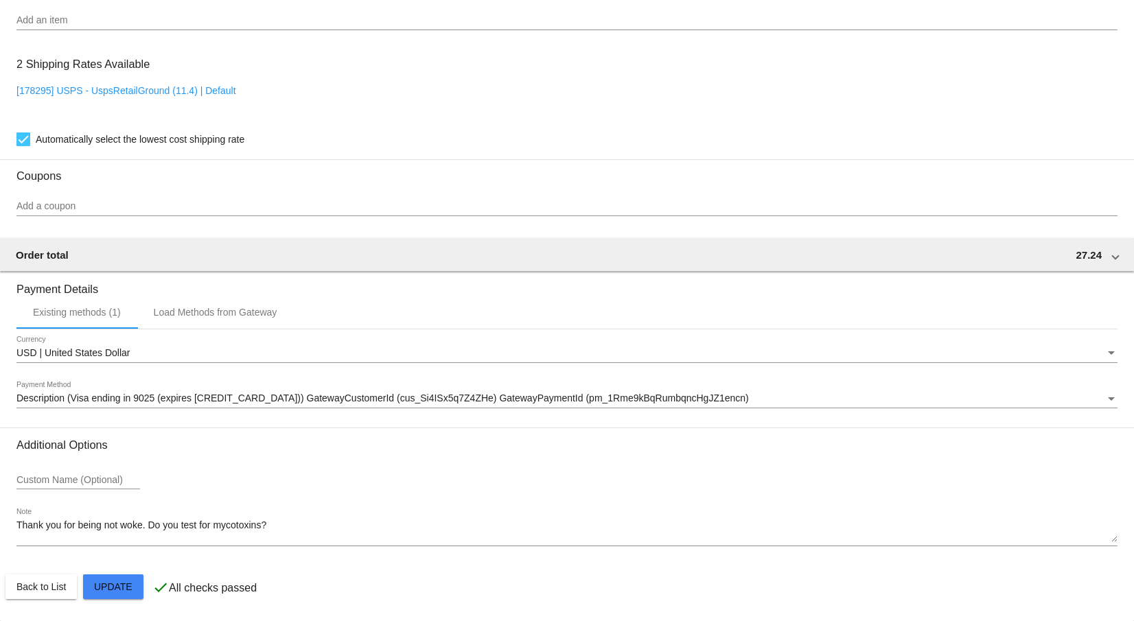
scroll to position [927, 0]
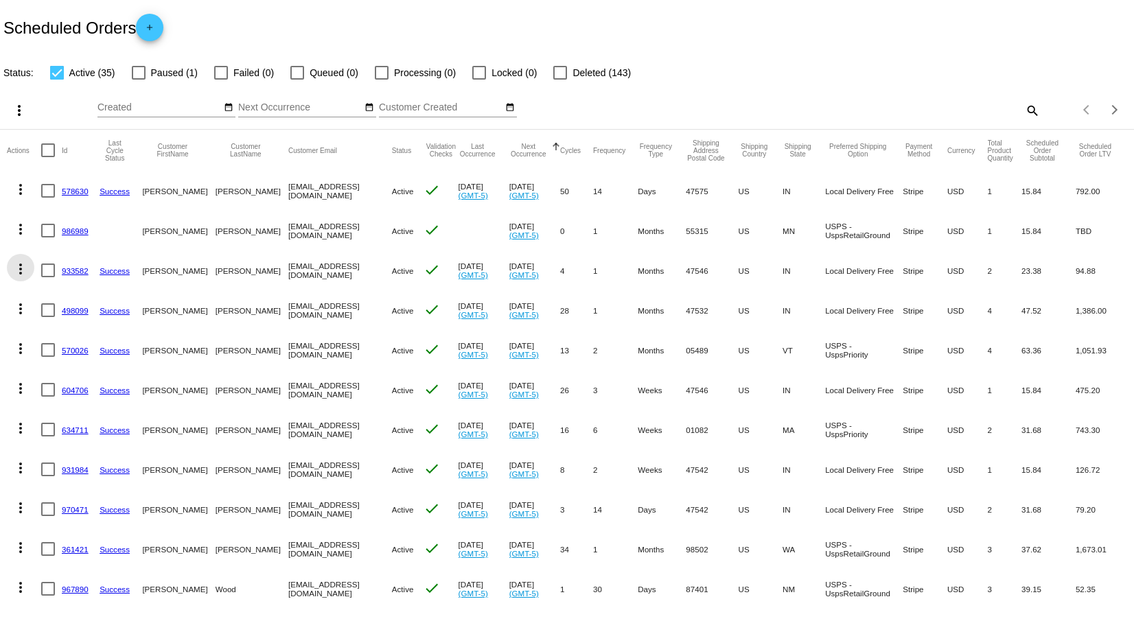
click at [20, 271] on mat-icon "more_vert" at bounding box center [20, 269] width 16 height 16
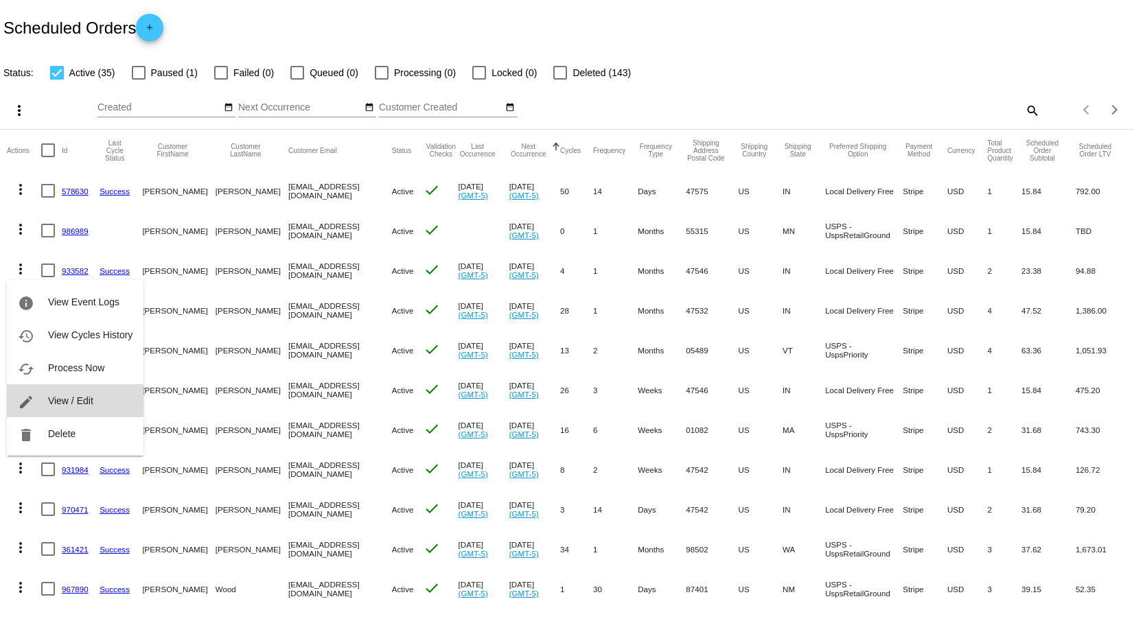
click at [59, 398] on span "View / Edit" at bounding box center [70, 400] width 45 height 11
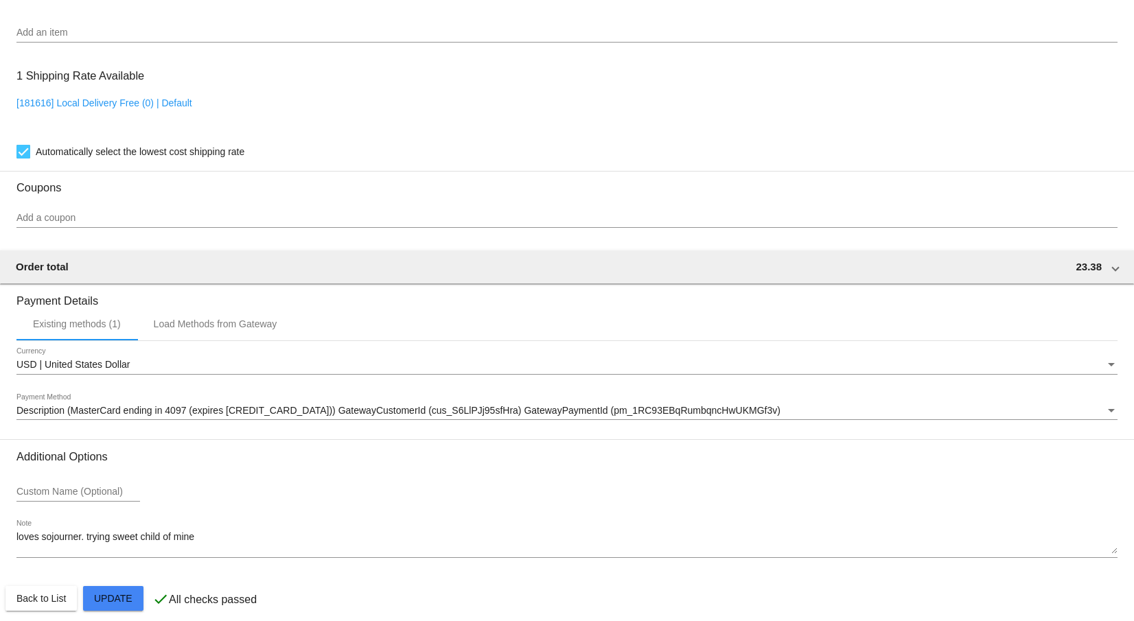
scroll to position [1091, 0]
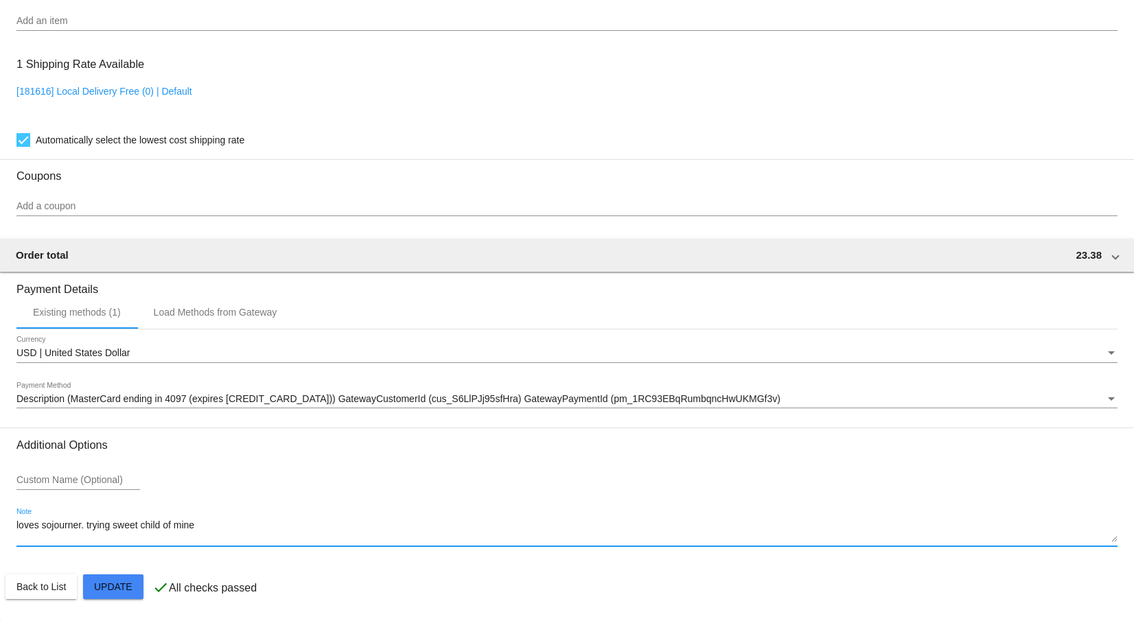
drag, startPoint x: 205, startPoint y: 522, endPoint x: 86, endPoint y: 526, distance: 118.1
click at [86, 526] on textarea "loves sojourner. trying sweet child of mine" at bounding box center [566, 531] width 1101 height 22
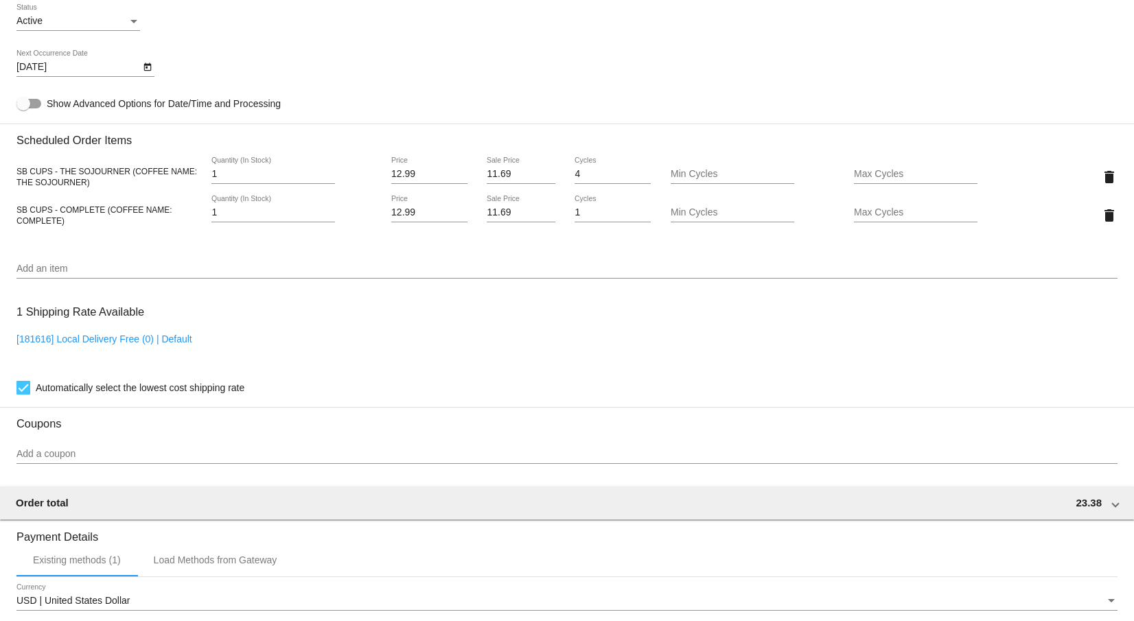
scroll to position [816, 0]
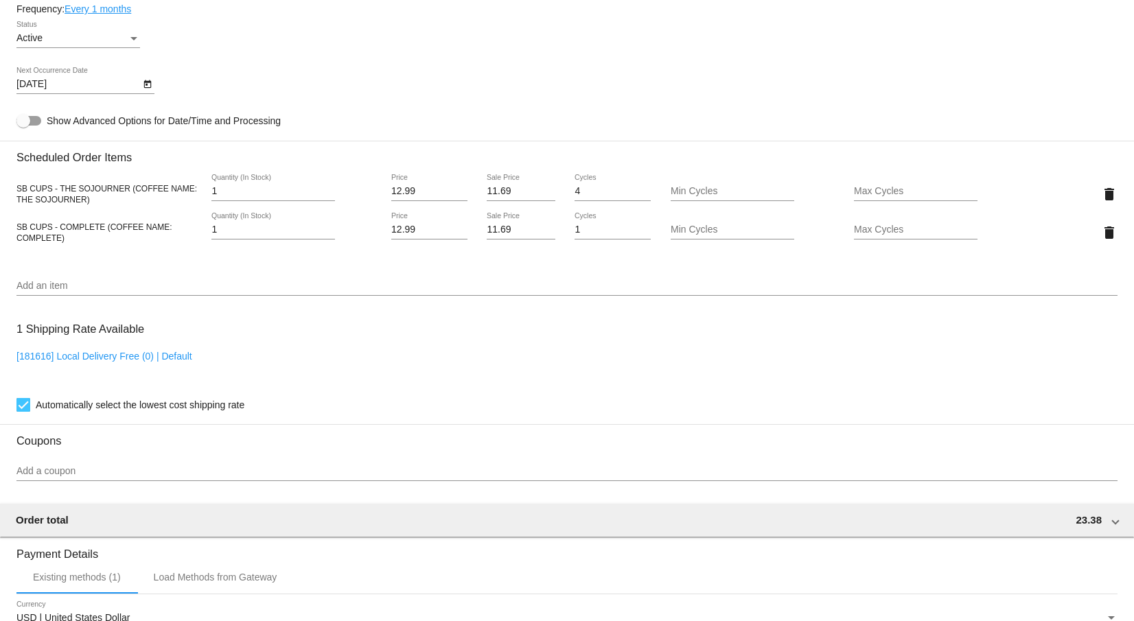
type textarea "loves sojourner."
click at [68, 286] on div "Add an item" at bounding box center [566, 282] width 1101 height 27
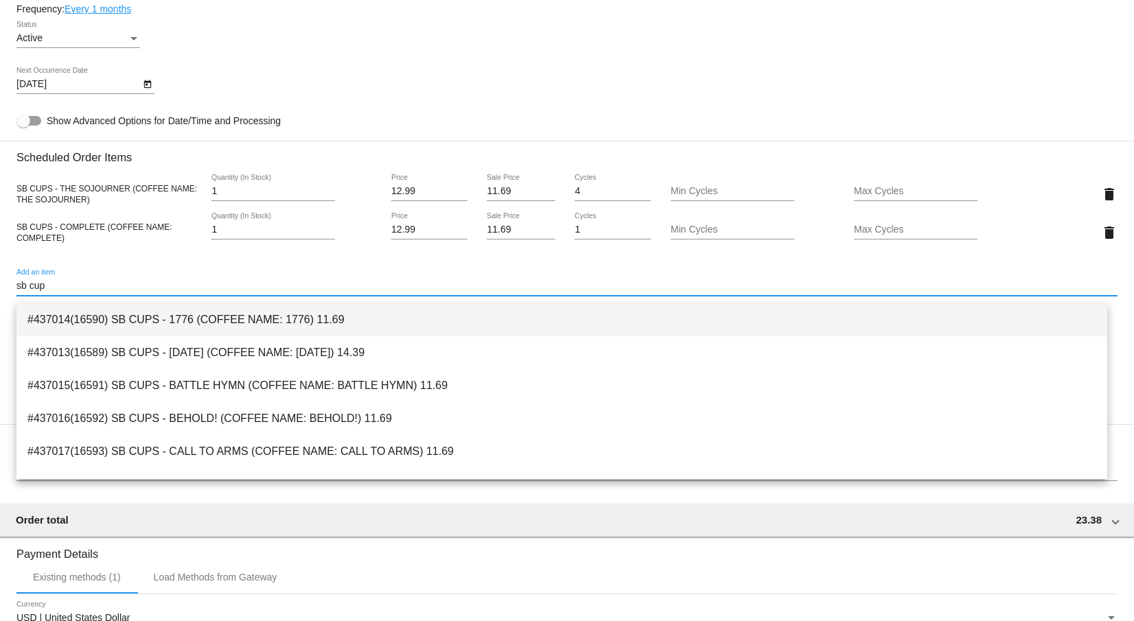
type input "sb cup"
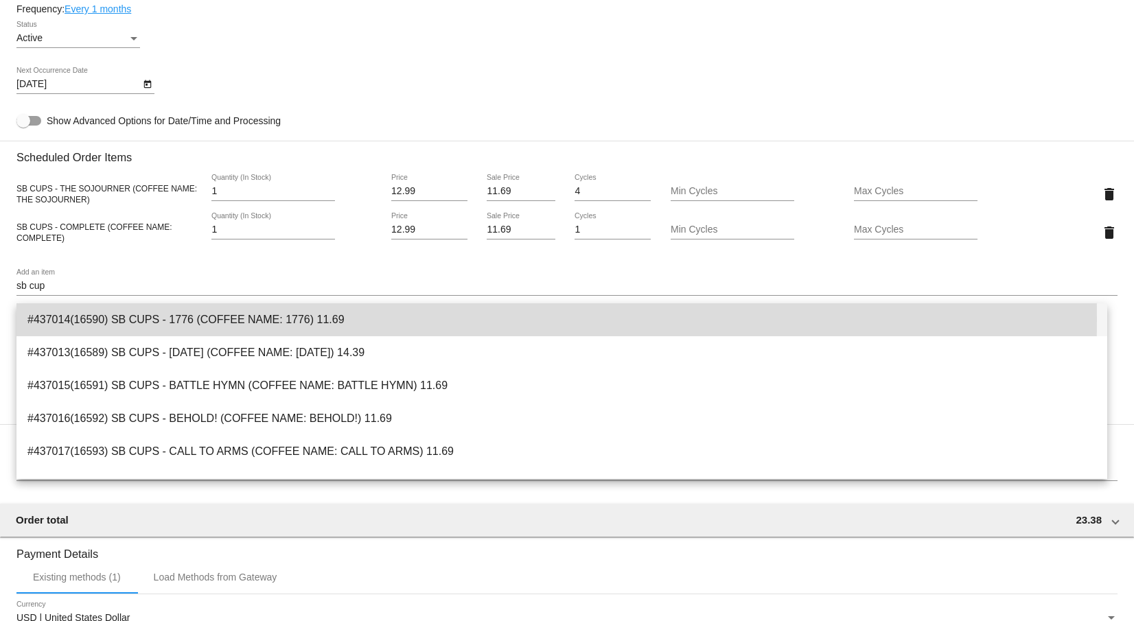
click at [276, 319] on span "#437014(16590) SB CUPS - 1776 (COFFEE NAME: 1776) 11.69" at bounding box center [561, 319] width 1069 height 33
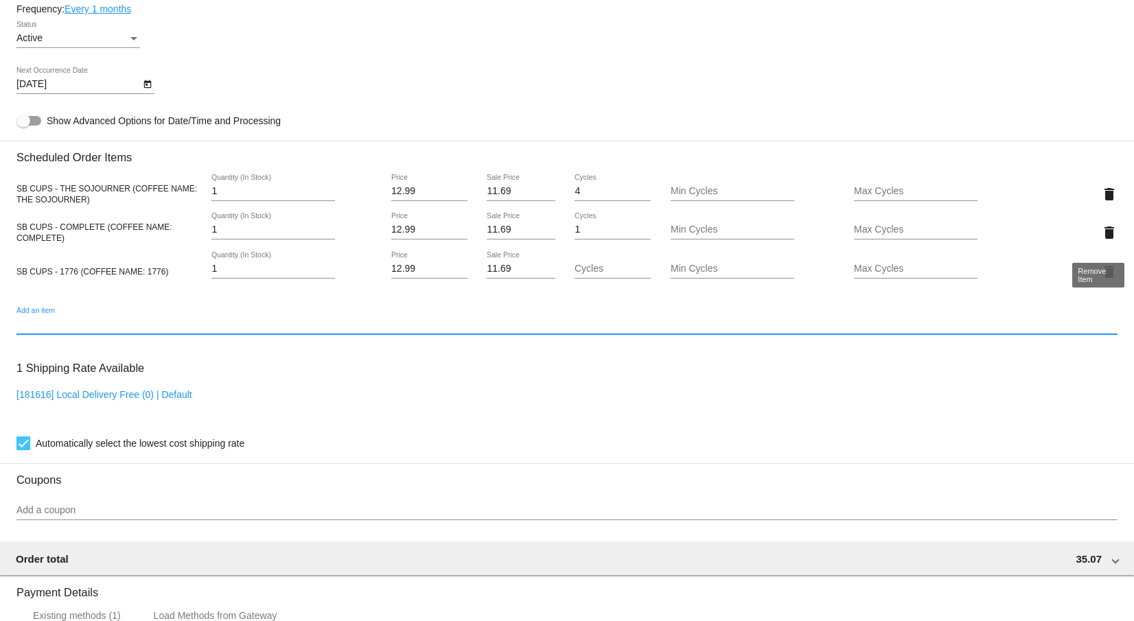
click at [1101, 241] on mat-icon "delete" at bounding box center [1109, 232] width 16 height 16
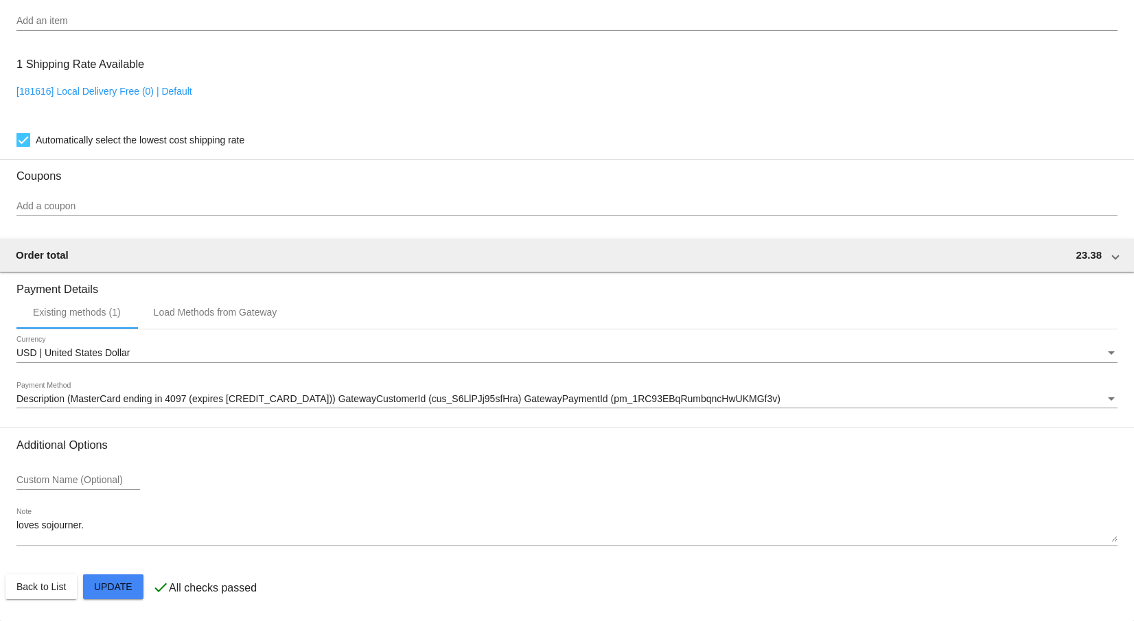
scroll to position [1091, 0]
click at [116, 518] on div "loves sojourner. Note" at bounding box center [566, 528] width 1101 height 38
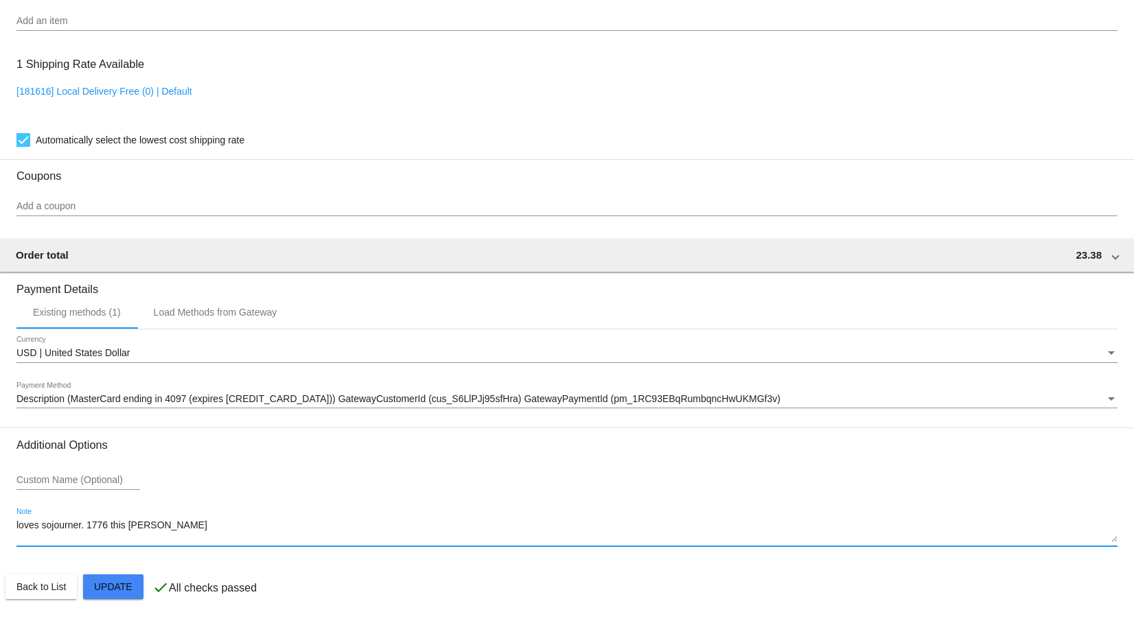
type textarea "loves sojourner. 1776 this time"
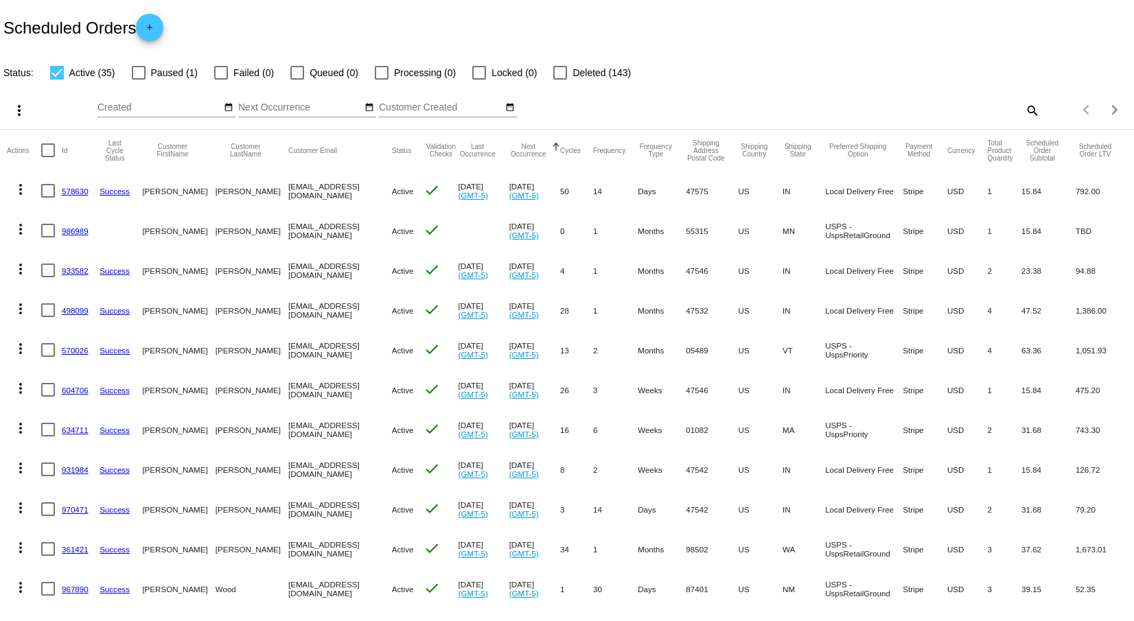
click at [21, 310] on mat-icon "more_vert" at bounding box center [20, 309] width 16 height 16
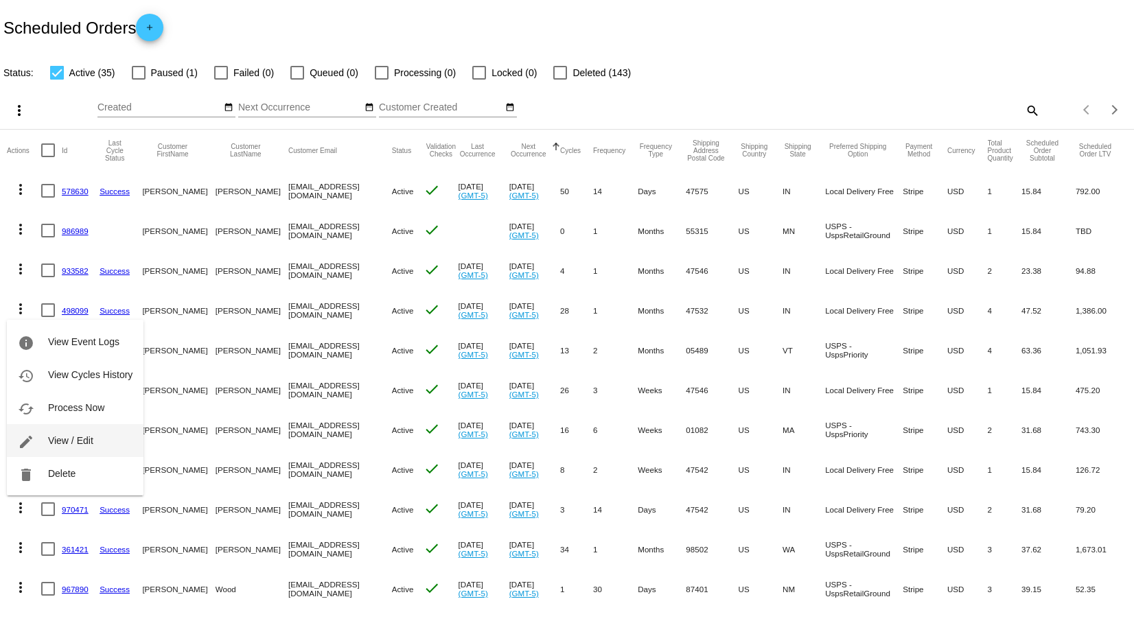
click at [61, 439] on span "View / Edit" at bounding box center [70, 440] width 45 height 11
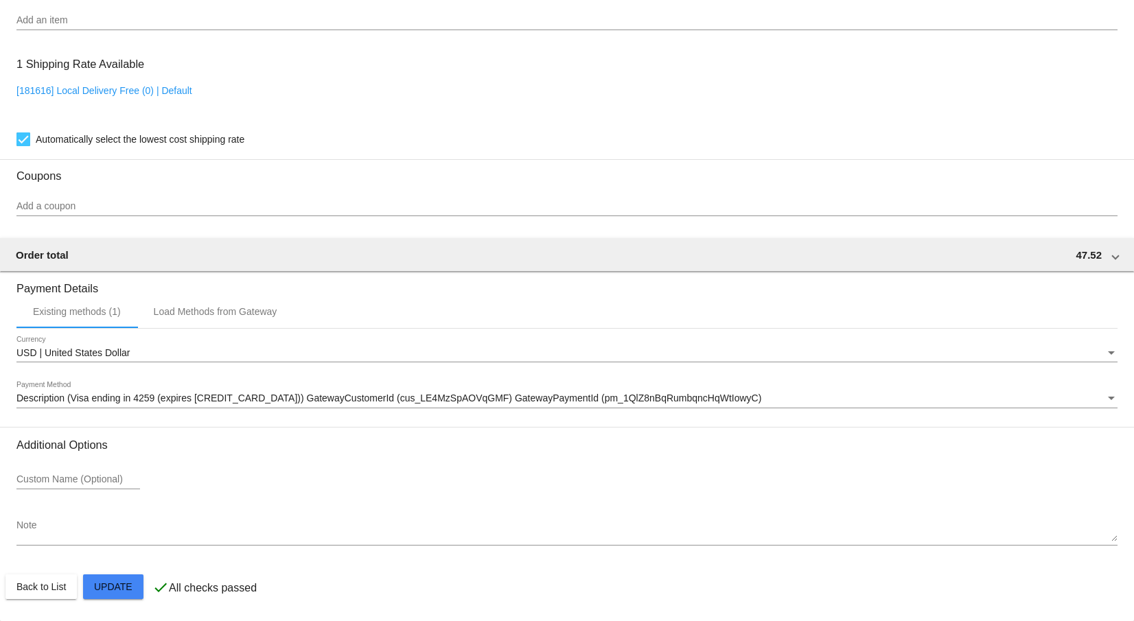
scroll to position [1052, 0]
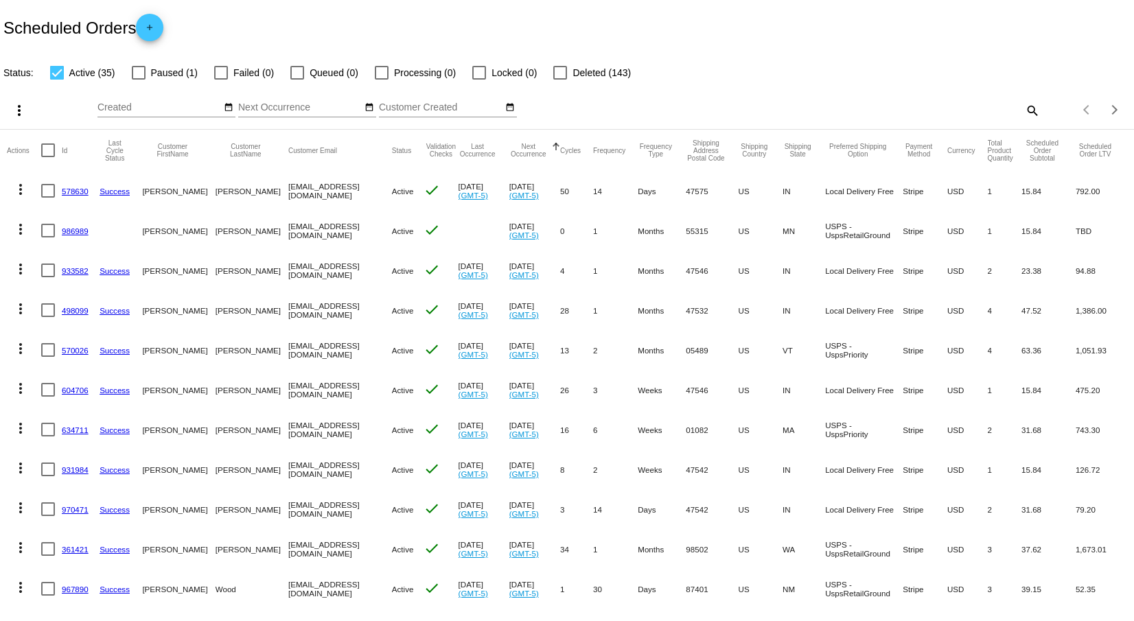
click at [19, 346] on mat-icon "more_vert" at bounding box center [20, 348] width 16 height 16
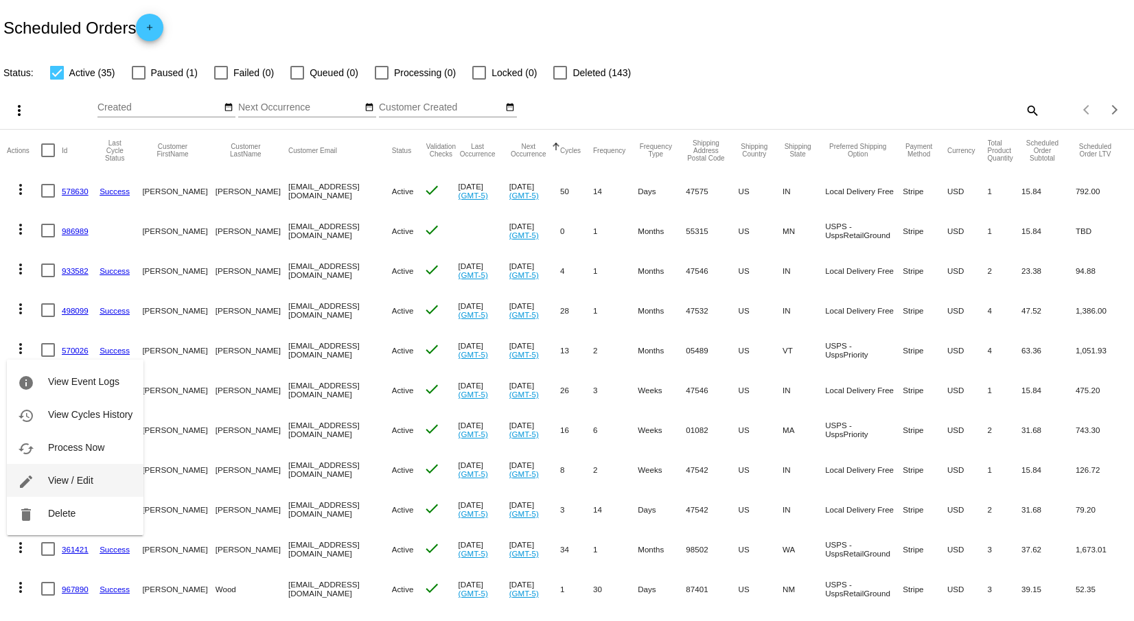
click at [69, 480] on span "View / Edit" at bounding box center [70, 480] width 45 height 11
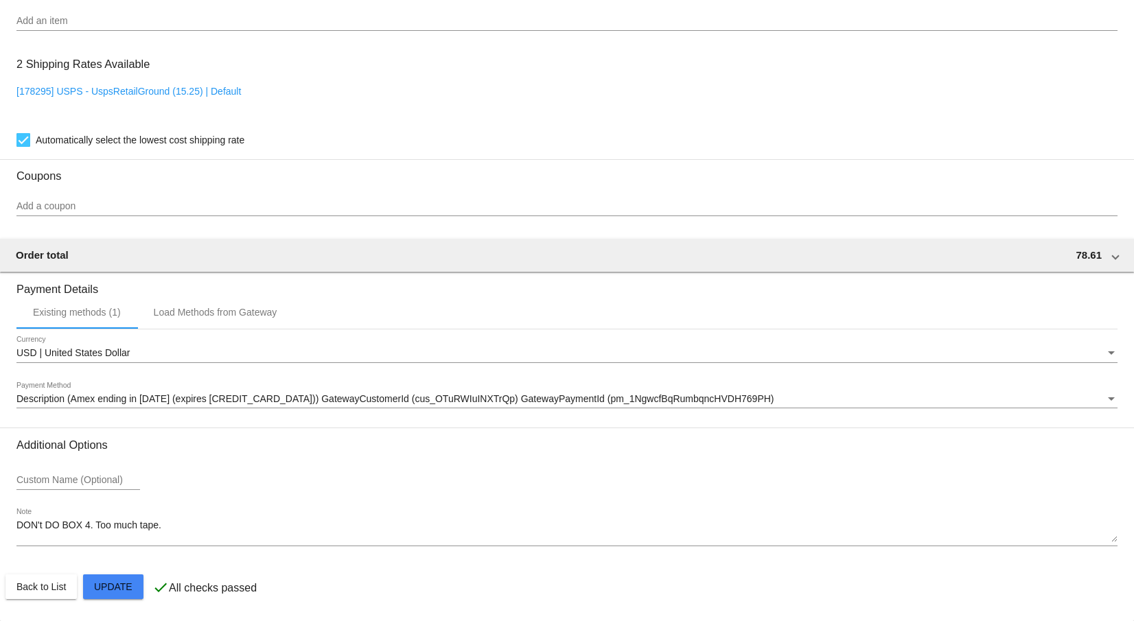
scroll to position [1168, 0]
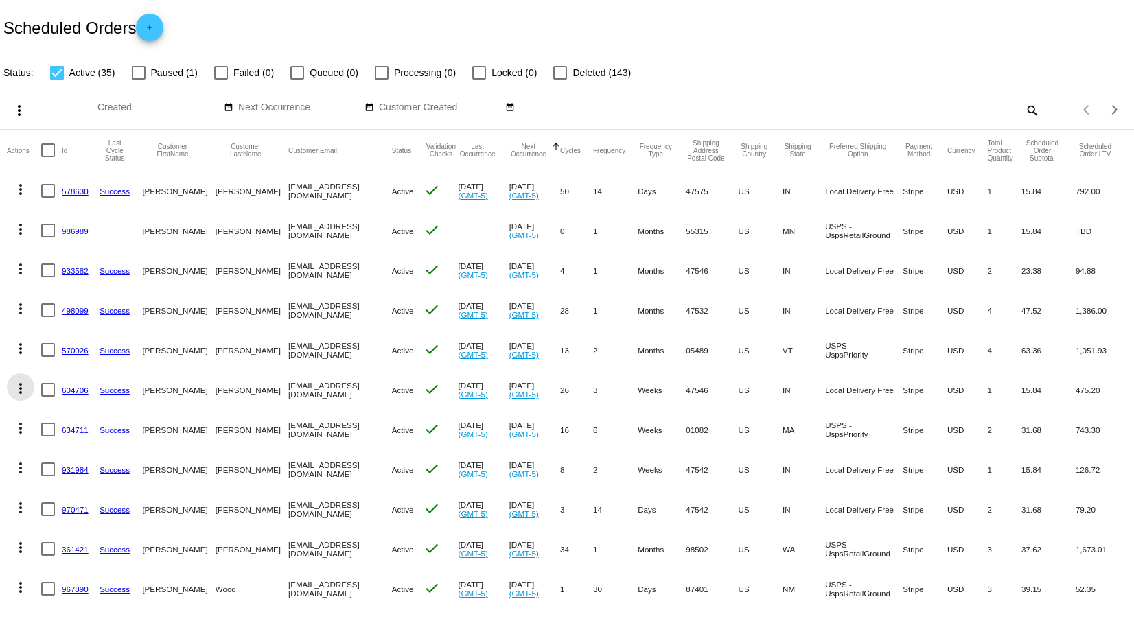
click at [20, 386] on mat-icon "more_vert" at bounding box center [20, 388] width 16 height 16
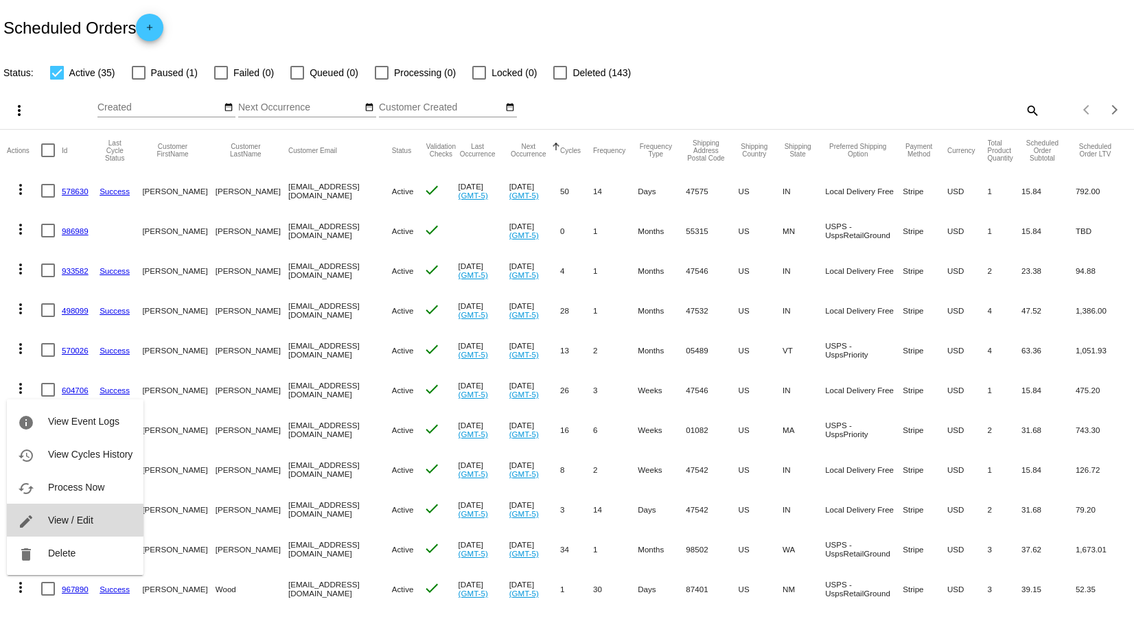
click at [71, 518] on span "View / Edit" at bounding box center [70, 520] width 45 height 11
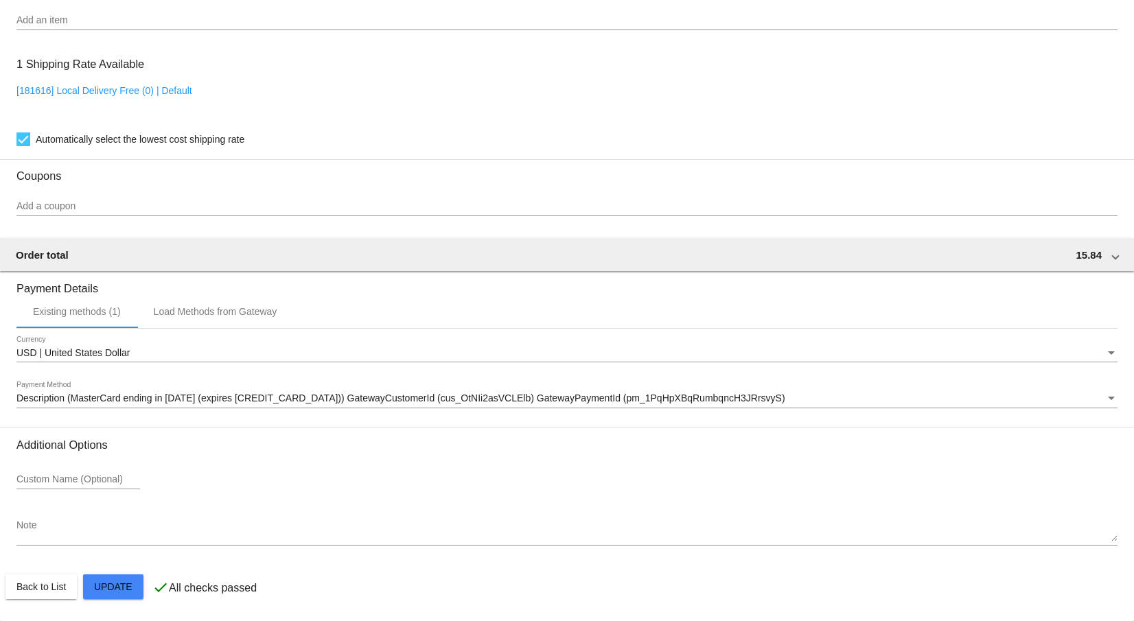
scroll to position [1052, 0]
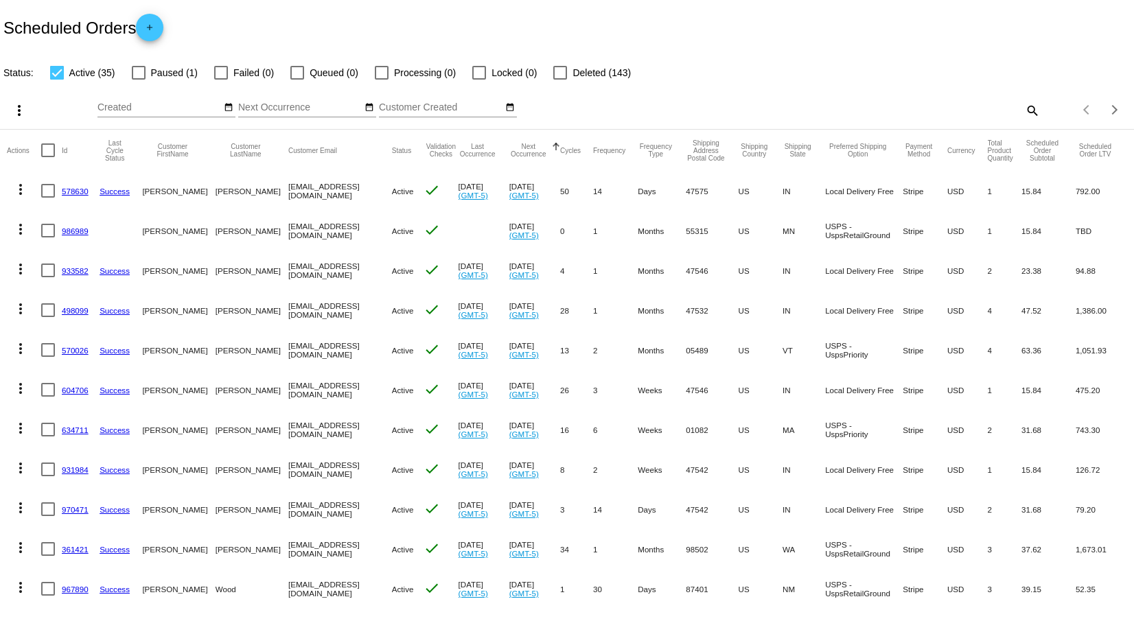
click at [17, 421] on mat-icon "more_vert" at bounding box center [20, 428] width 16 height 16
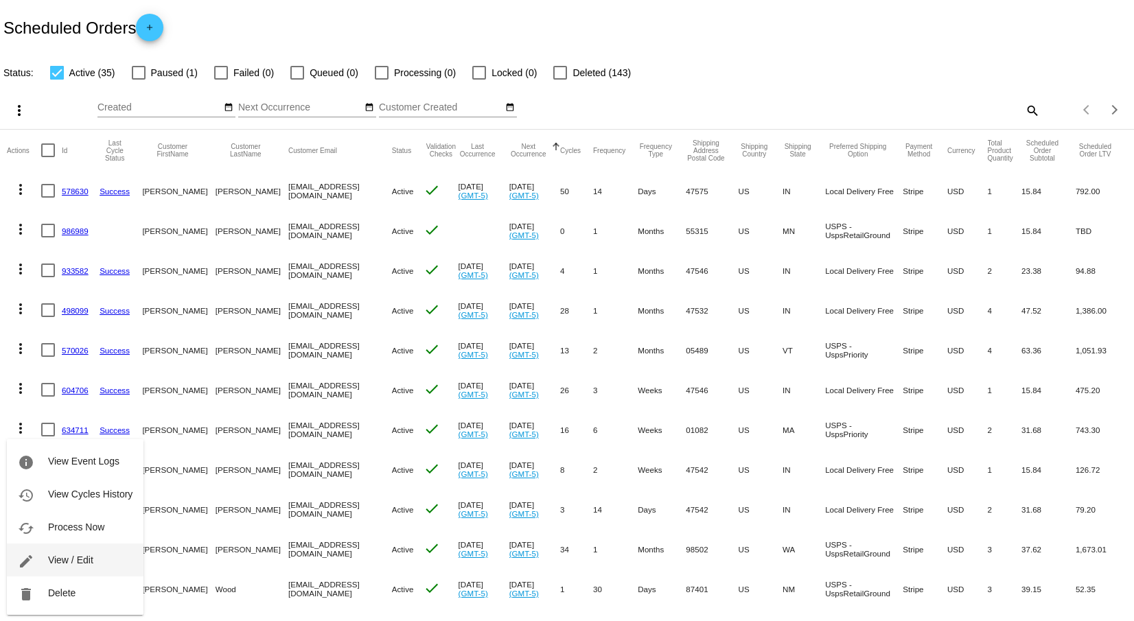
click at [75, 563] on span "View / Edit" at bounding box center [70, 560] width 45 height 11
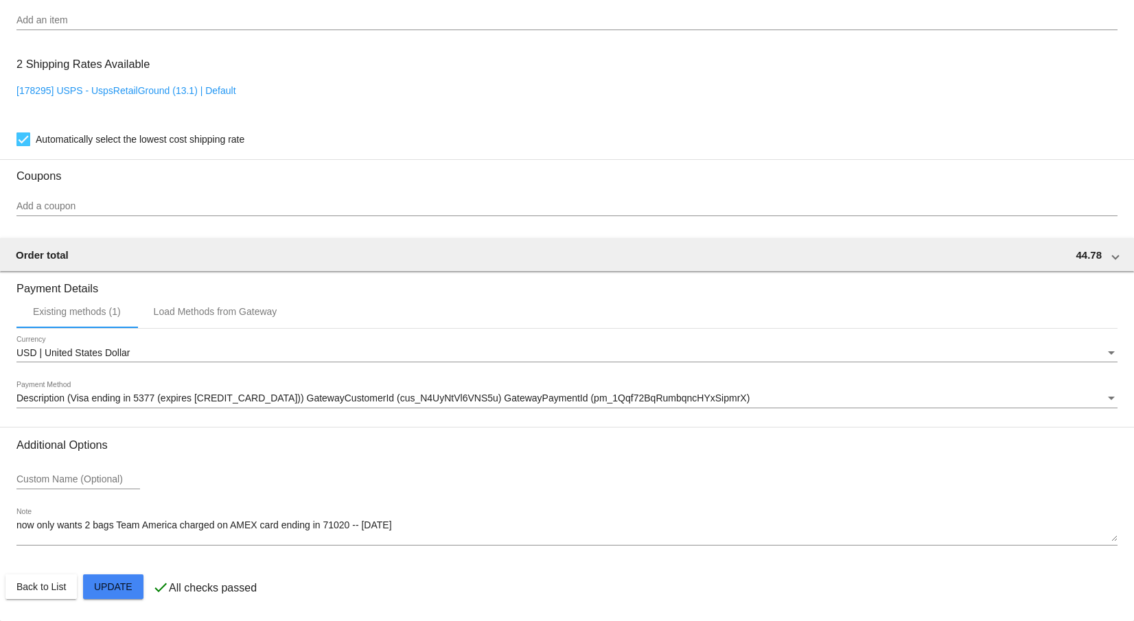
scroll to position [1052, 0]
